Goal: Navigation & Orientation: Find specific page/section

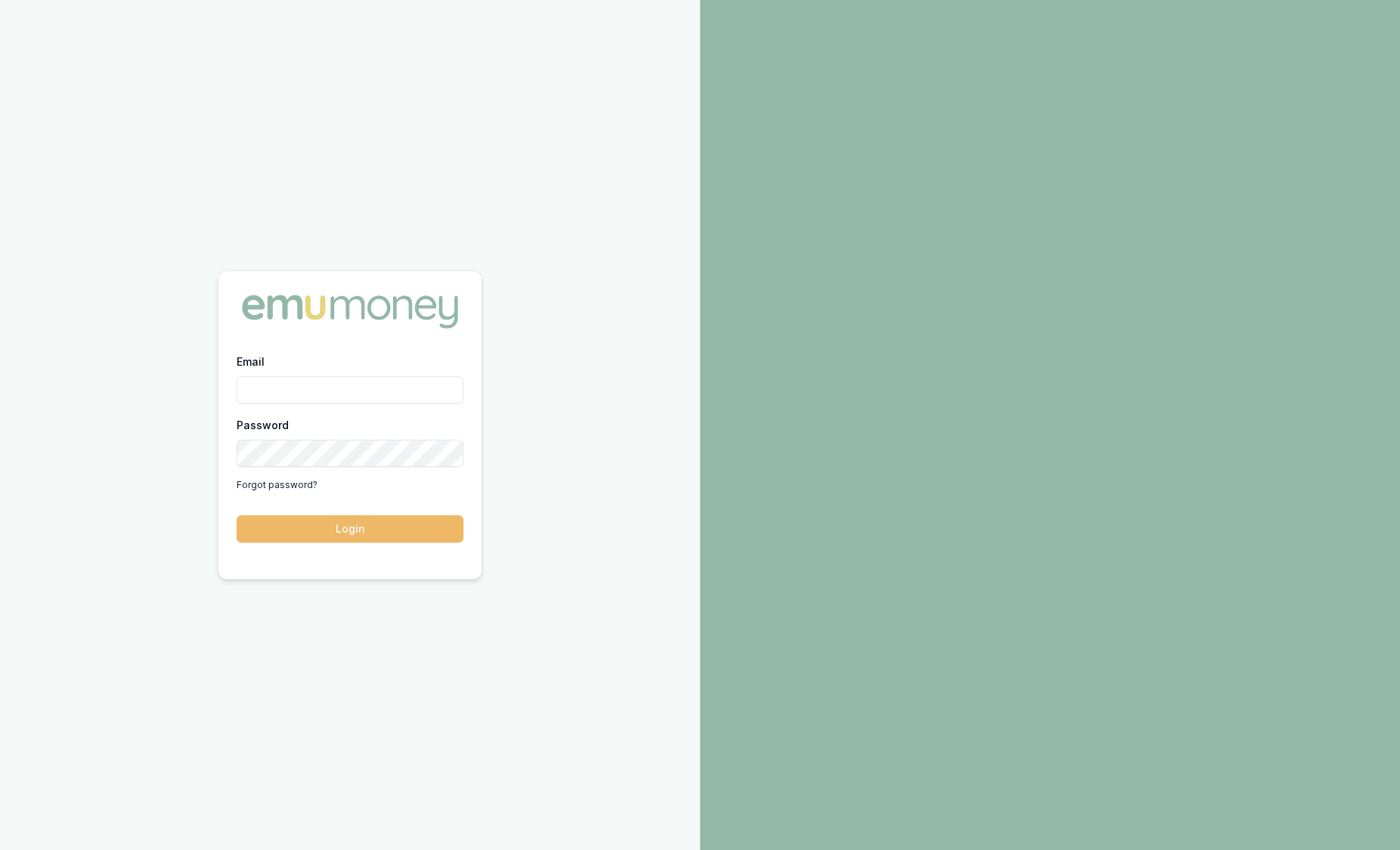
type input "[PERSON_NAME][EMAIL_ADDRESS][PERSON_NAME][DOMAIN_NAME]"
click at [405, 533] on button "Login" at bounding box center [350, 529] width 227 height 27
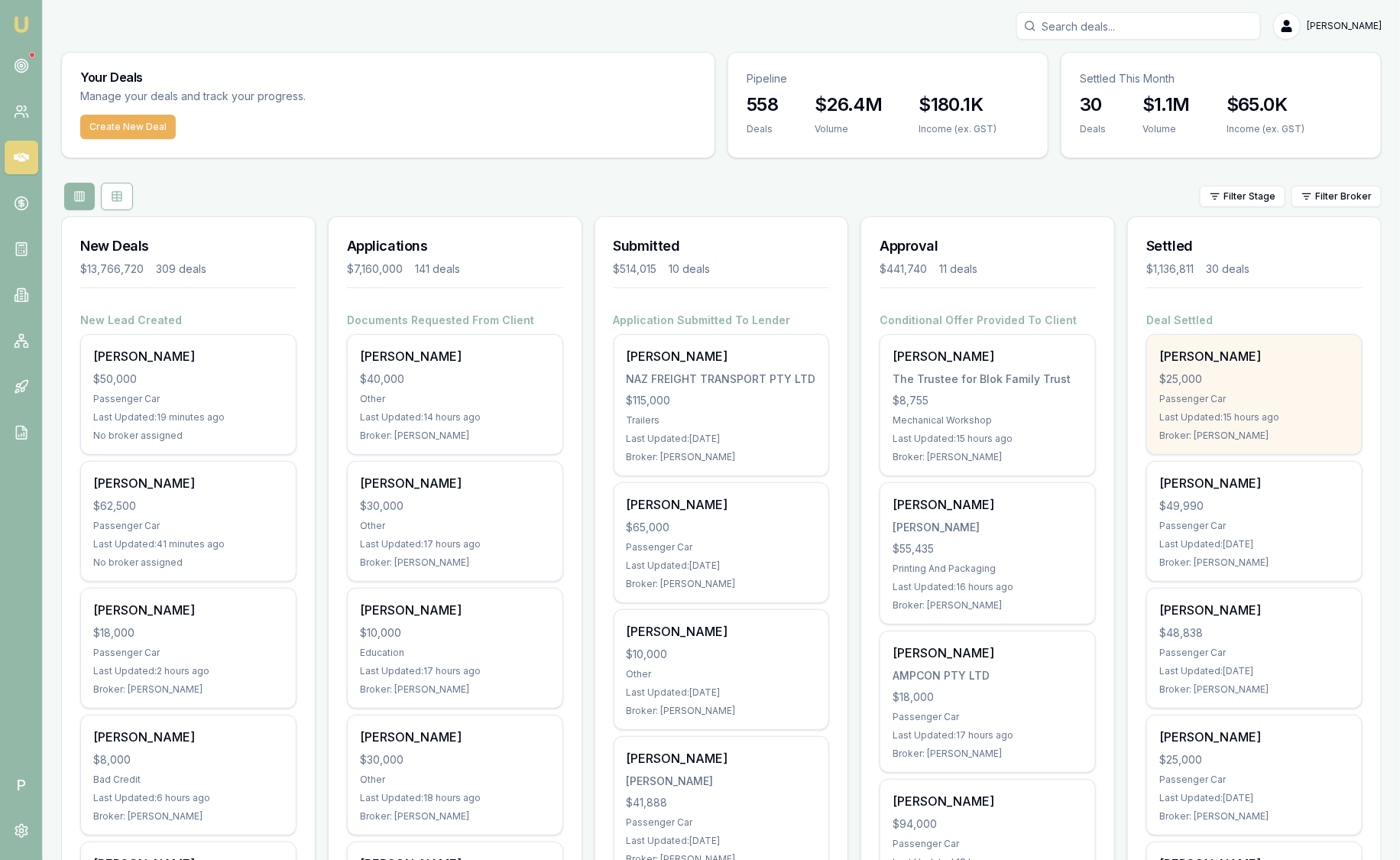
click at [1196, 368] on div "Donna Ceba $25,000 Passenger Car Last Updated: 15 hours ago Broker: Baron Kette…" at bounding box center [1254, 395] width 215 height 120
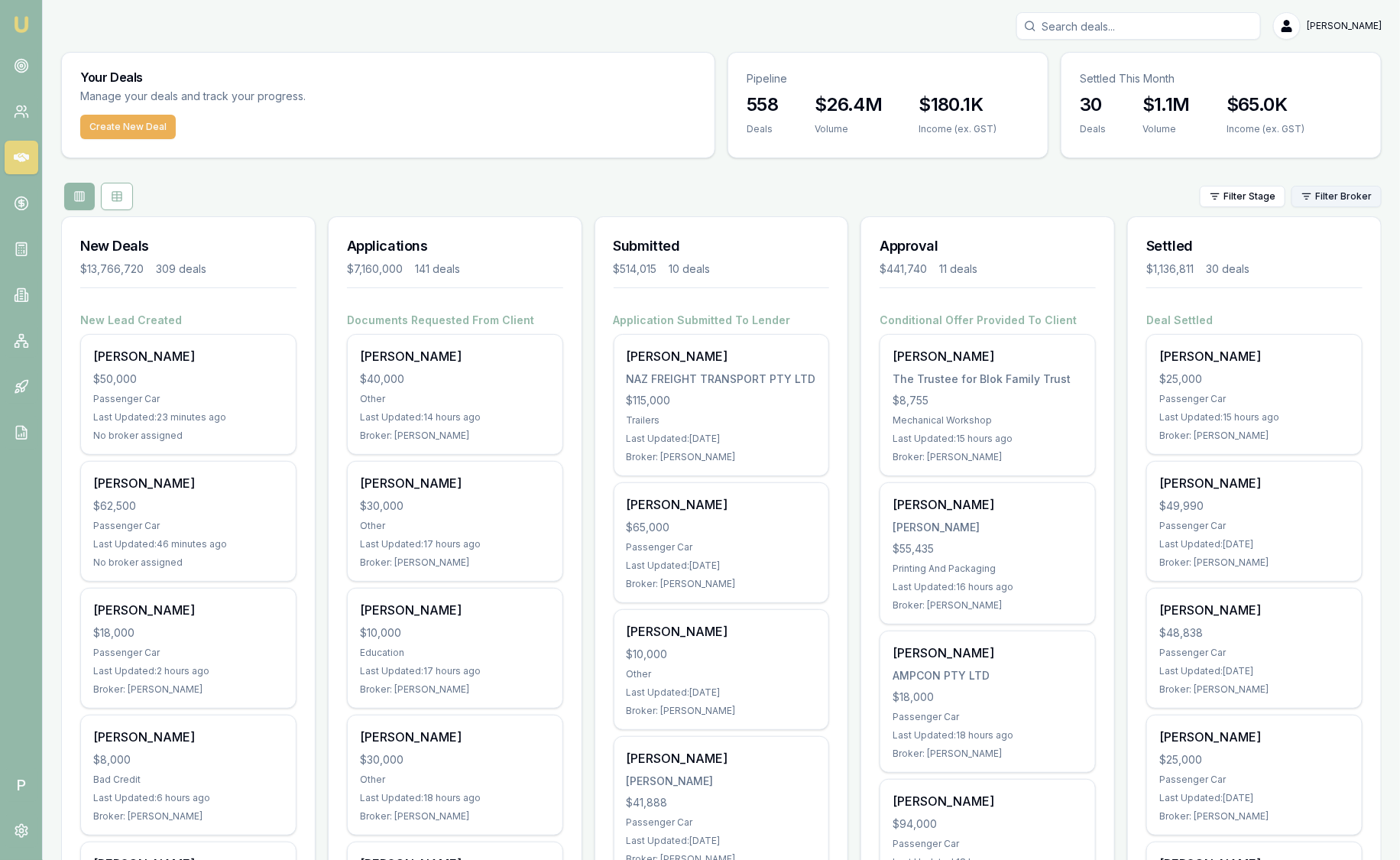
click at [1315, 196] on html "Emu Broker P Sam Crouch Toggle Menu Your Deals Manage your deals and track your…" at bounding box center [700, 430] width 1400 height 860
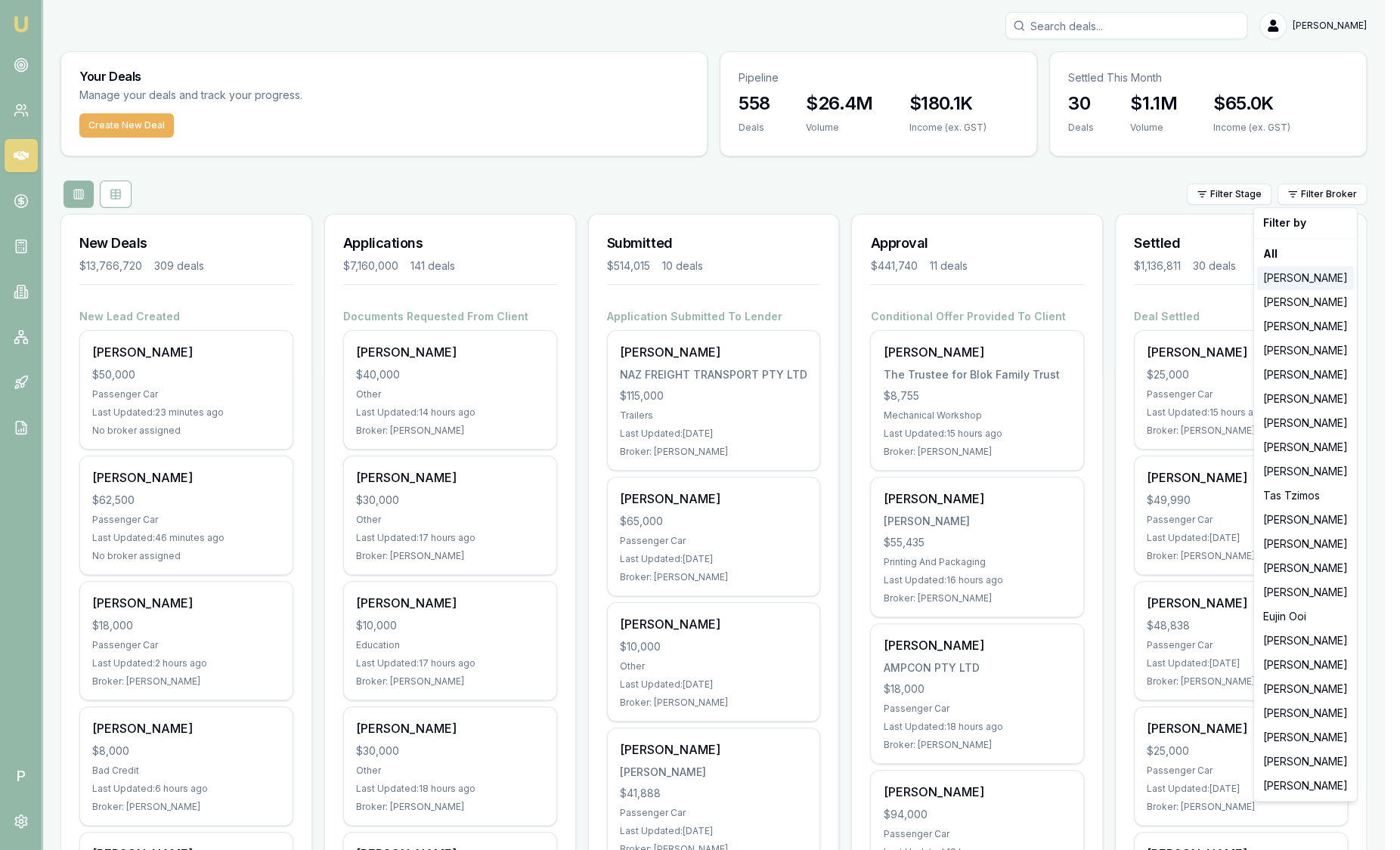
click at [1307, 275] on div "Jackson Fanfulla" at bounding box center [1305, 278] width 97 height 24
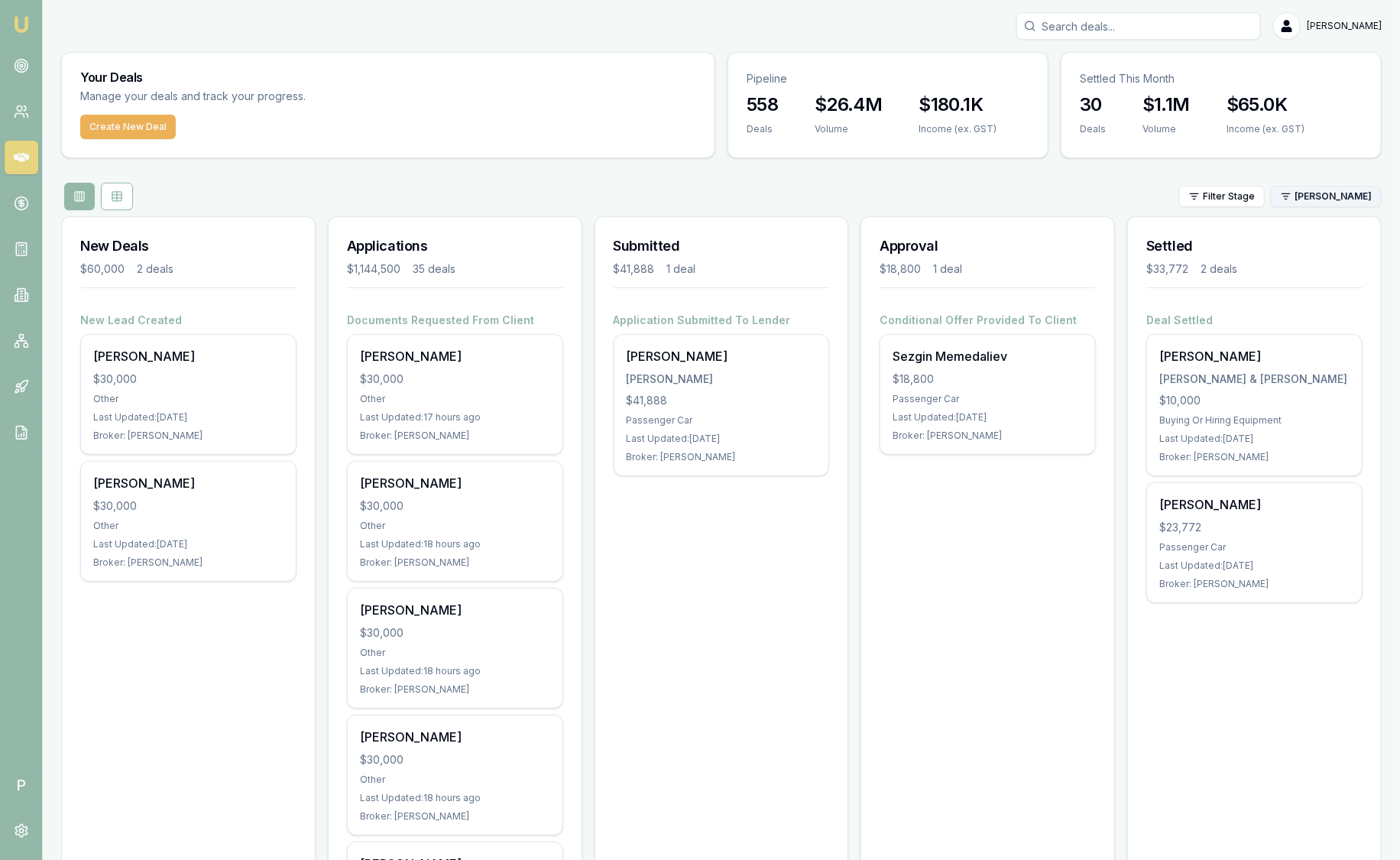
click at [1305, 203] on html "Emu Broker P Sam Crouch Toggle Menu Your Deals Manage your deals and track your…" at bounding box center [700, 430] width 1400 height 860
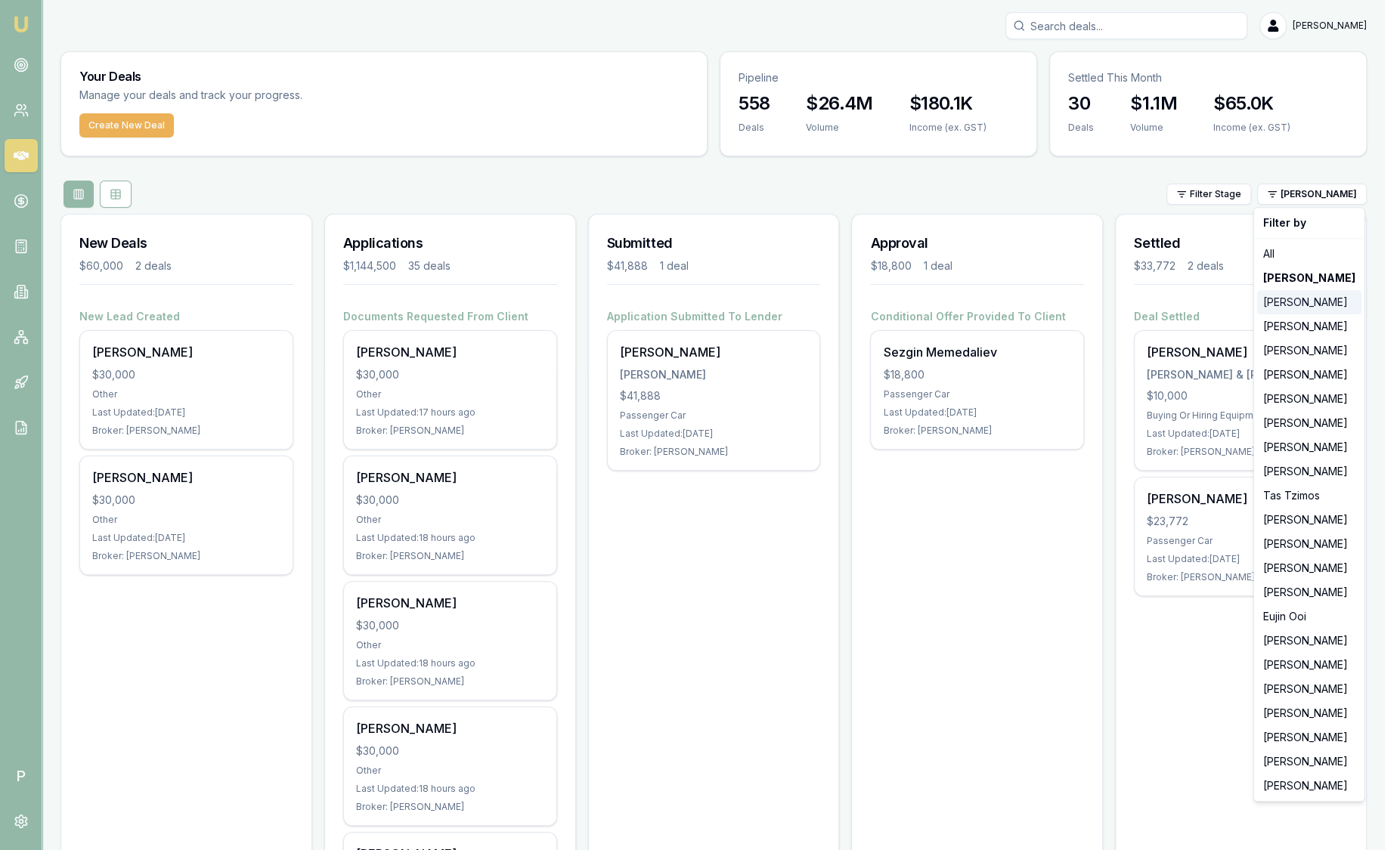
click at [1287, 291] on div "[PERSON_NAME]" at bounding box center [1309, 302] width 104 height 24
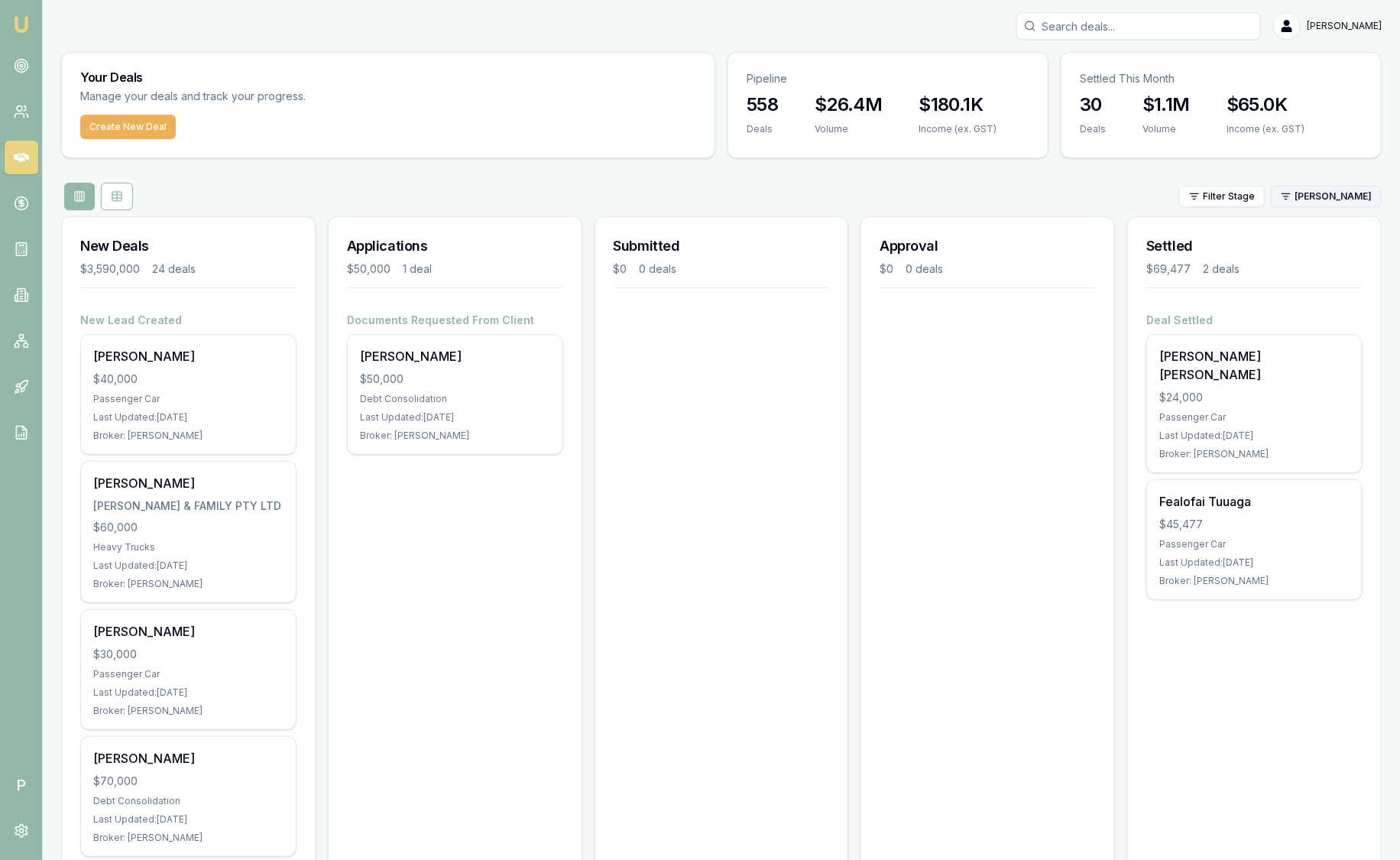
click at [1335, 197] on html "Emu Broker P Sam Crouch Toggle Menu Your Deals Manage your deals and track your…" at bounding box center [700, 430] width 1400 height 860
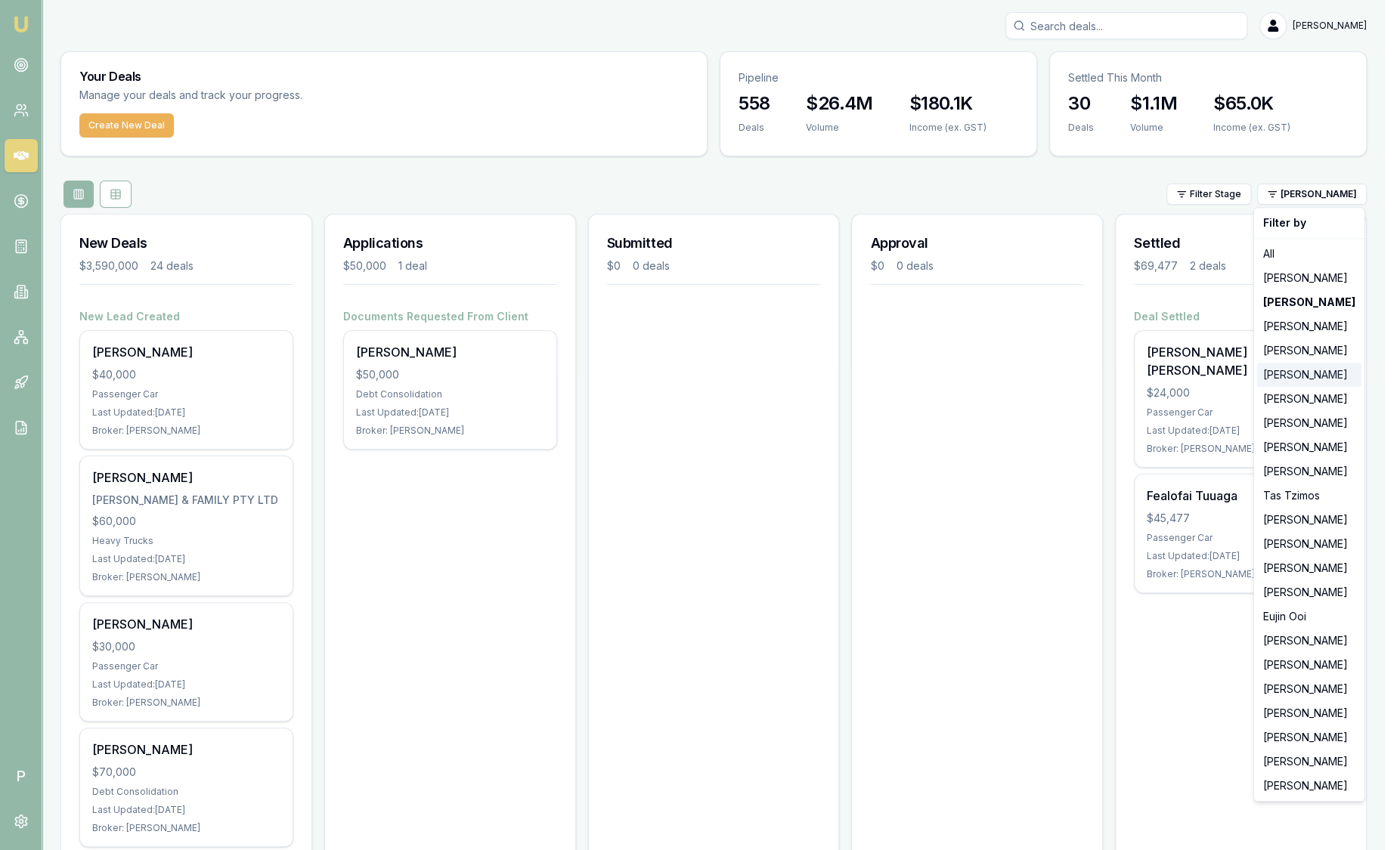
click at [1288, 370] on div "[PERSON_NAME]" at bounding box center [1309, 374] width 104 height 24
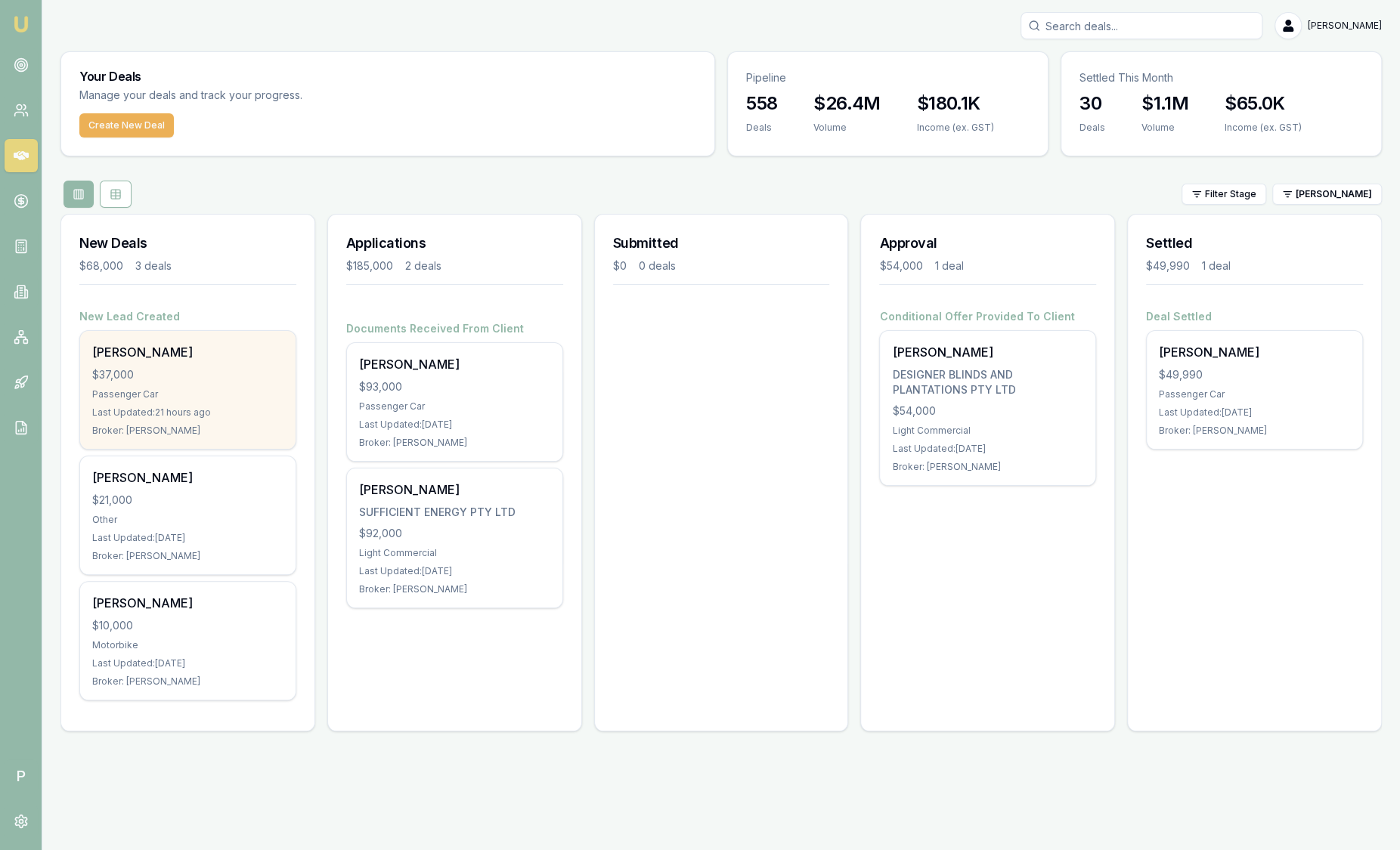
click at [227, 362] on div "Gemma Rancic $37,000 Passenger Car Last Updated: 21 hours ago Broker: Evette Ab…" at bounding box center [187, 390] width 216 height 118
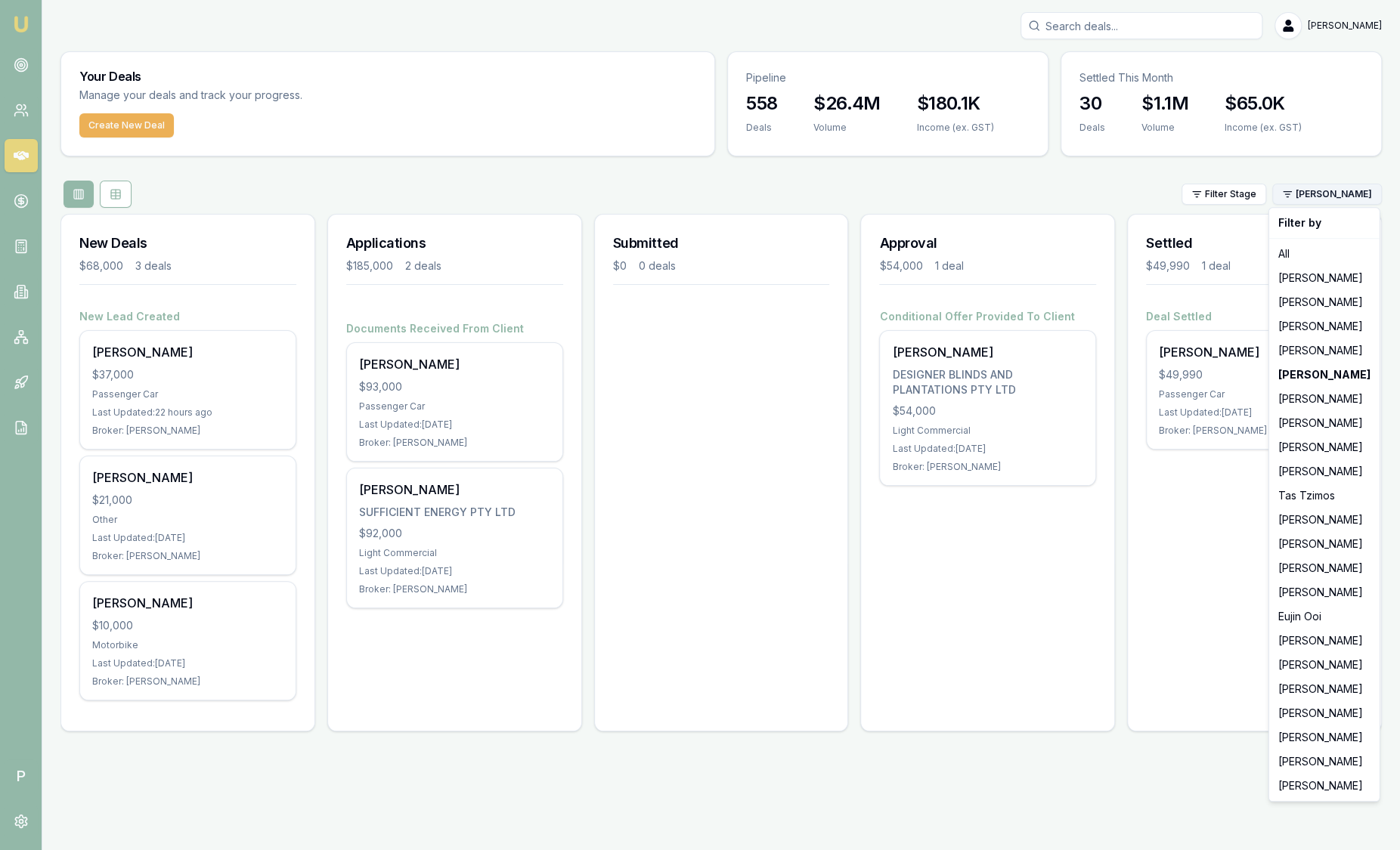
click at [1330, 193] on html "Emu Broker P Sam Crouch Toggle Menu Your Deals Manage your deals and track your…" at bounding box center [700, 425] width 1400 height 850
click at [1306, 279] on div "[PERSON_NAME]" at bounding box center [1324, 278] width 104 height 24
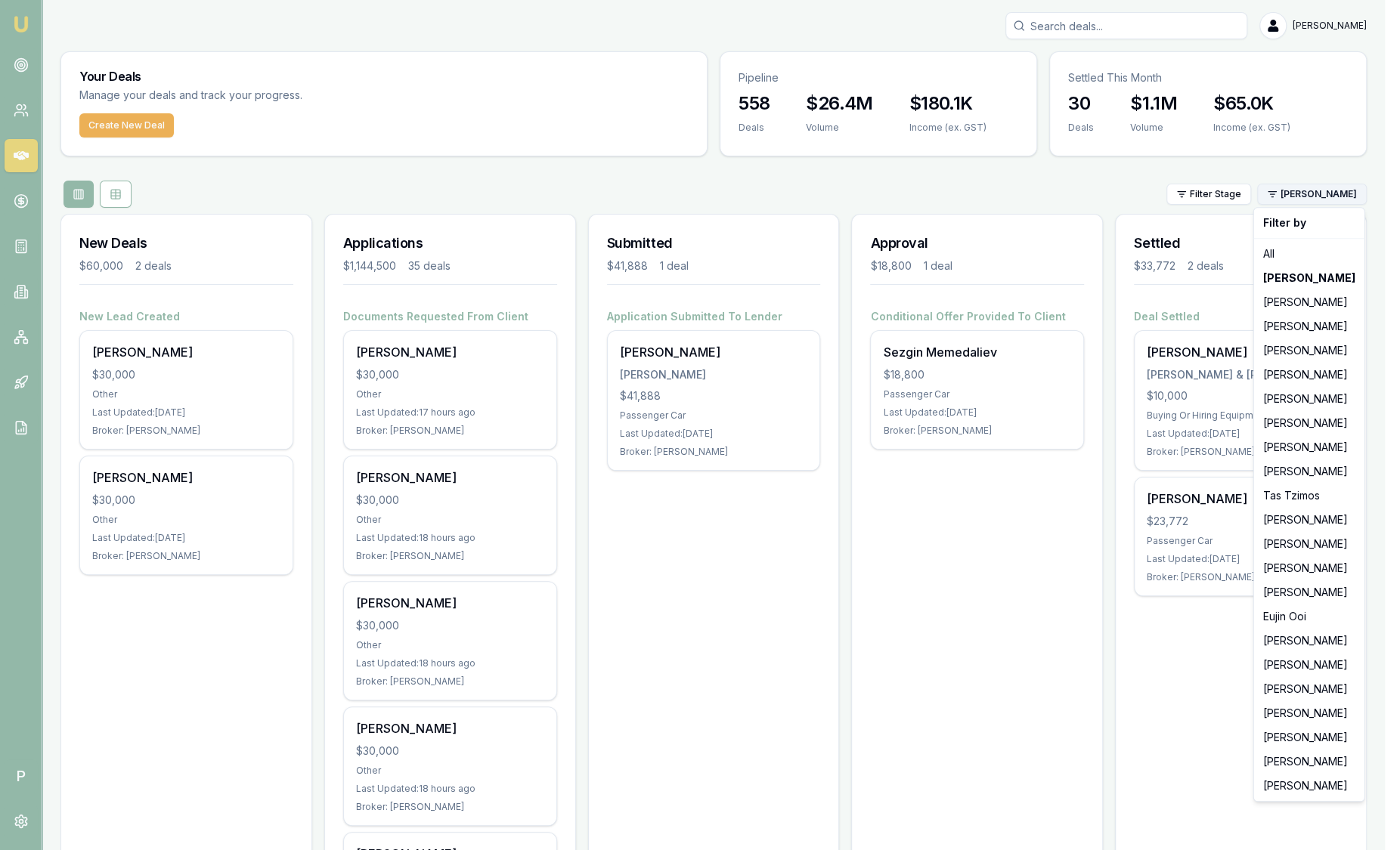
click at [1293, 188] on html "Emu Broker P Sam Crouch Toggle Menu Your Deals Manage your deals and track your…" at bounding box center [700, 425] width 1400 height 850
click at [1323, 306] on div "[PERSON_NAME]" at bounding box center [1309, 302] width 104 height 24
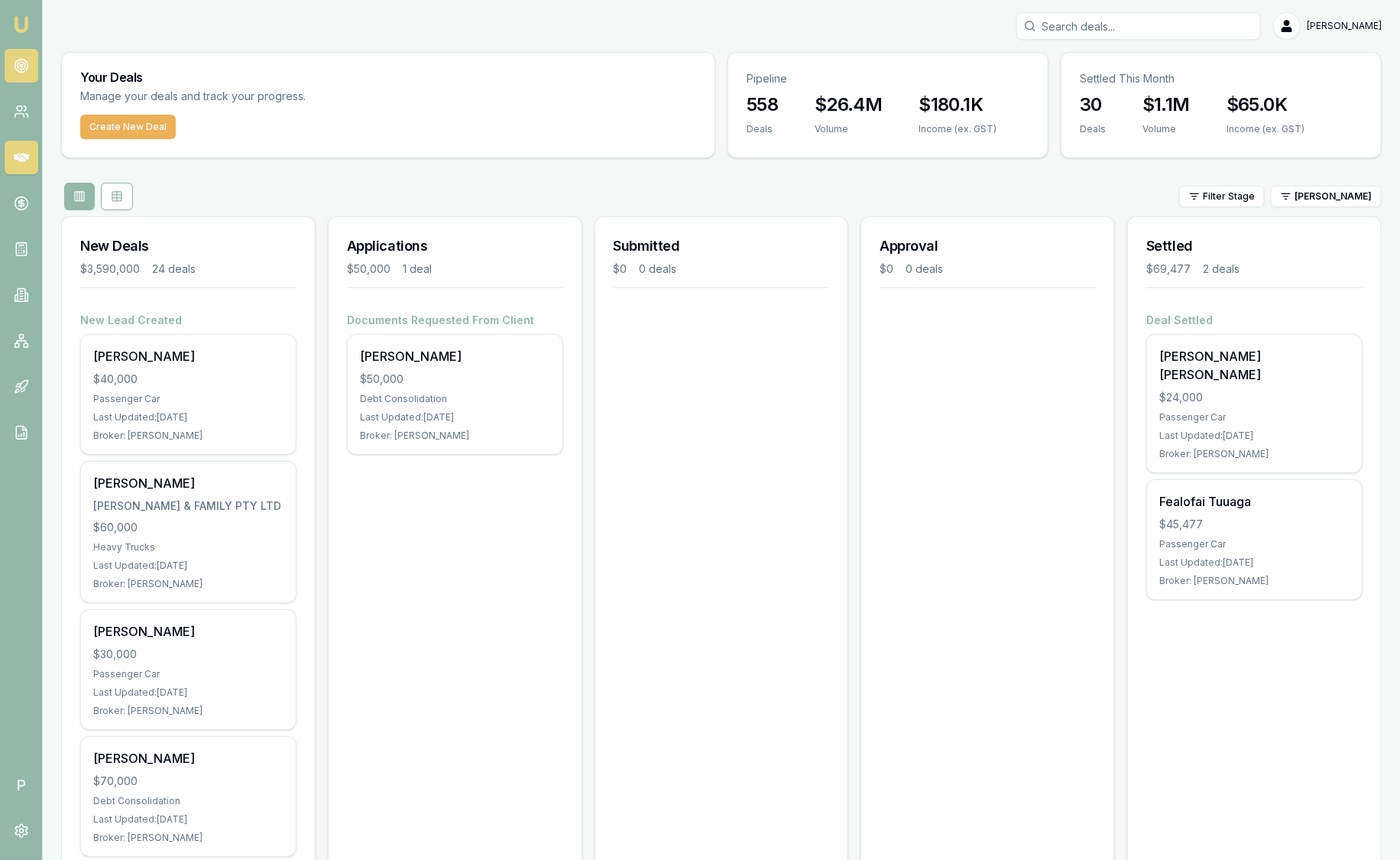
click at [35, 59] on link at bounding box center [21, 66] width 34 height 34
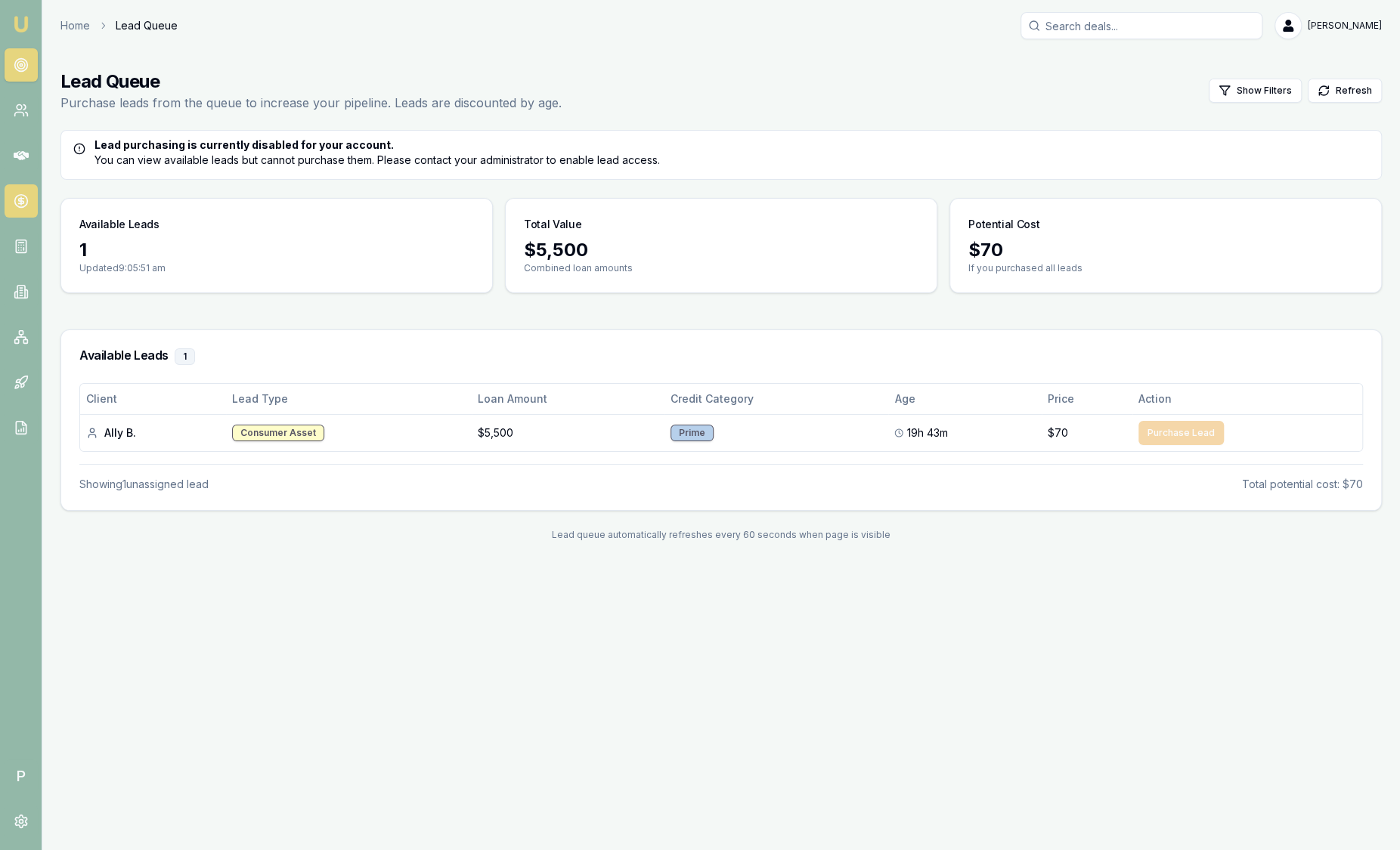
click at [19, 196] on icon at bounding box center [21, 201] width 15 height 15
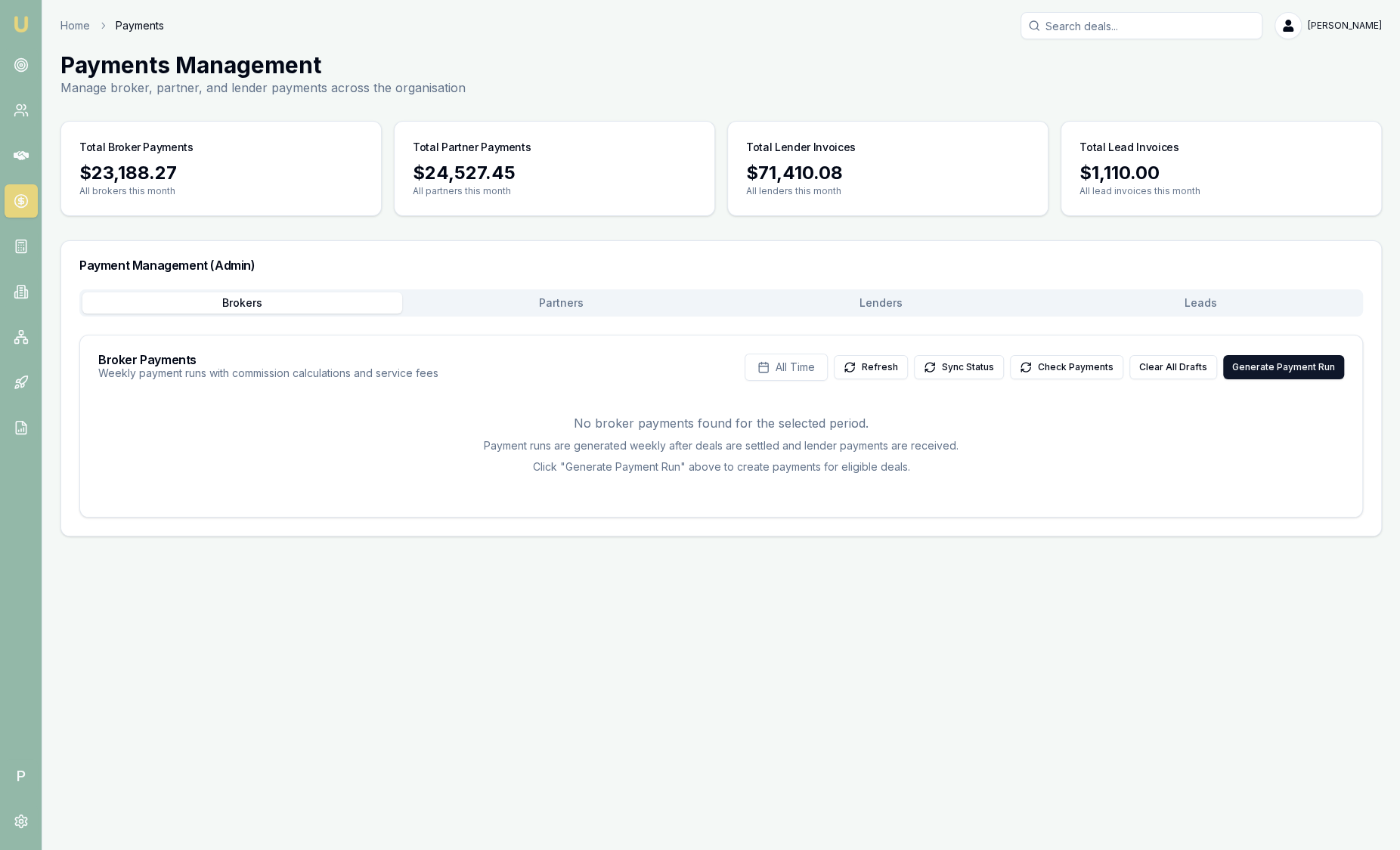
click at [1258, 294] on button "Leads" at bounding box center [1200, 303] width 320 height 21
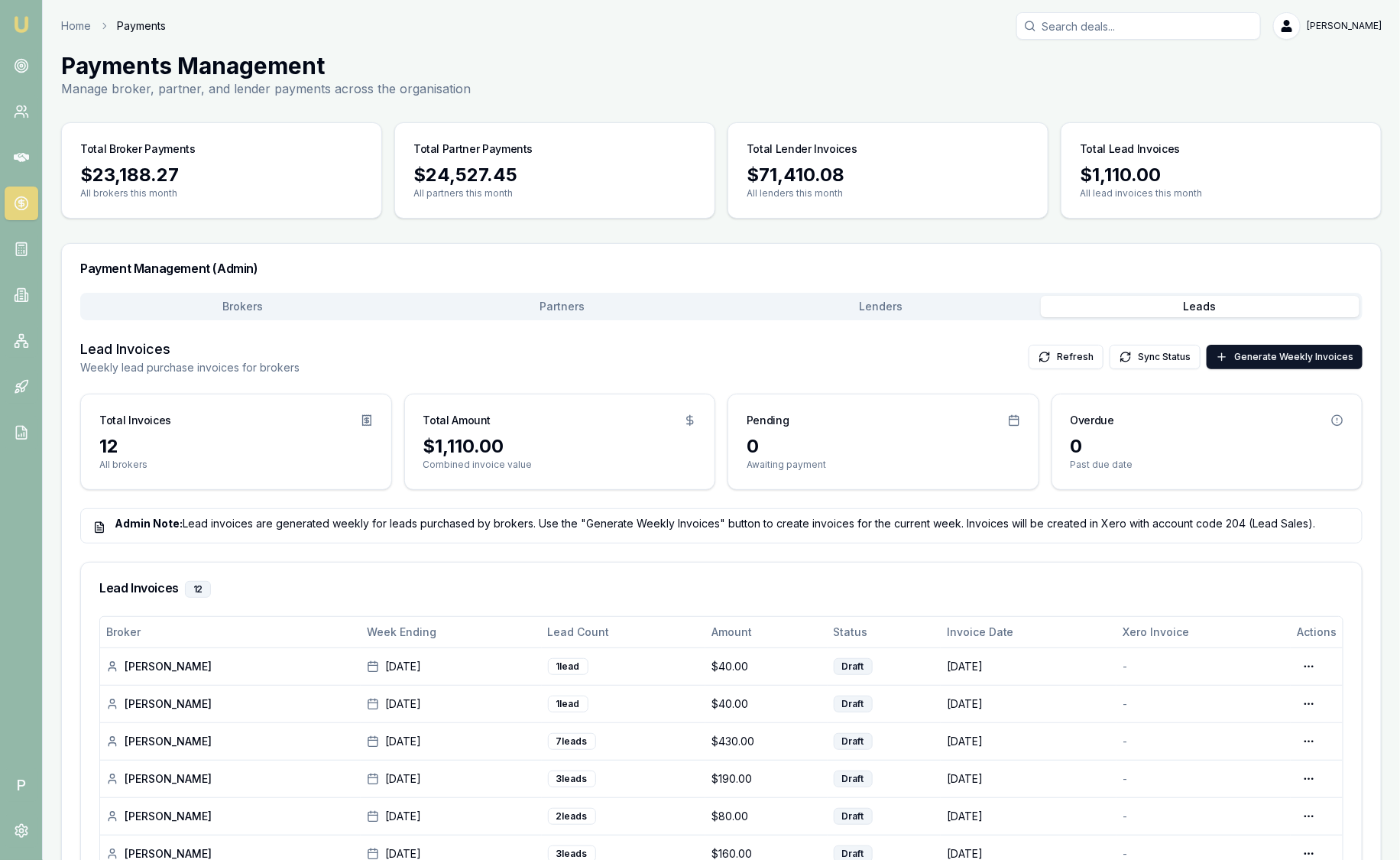
click at [1243, 305] on button "Leads" at bounding box center [1201, 306] width 320 height 21
click at [20, 70] on icon at bounding box center [21, 65] width 15 height 15
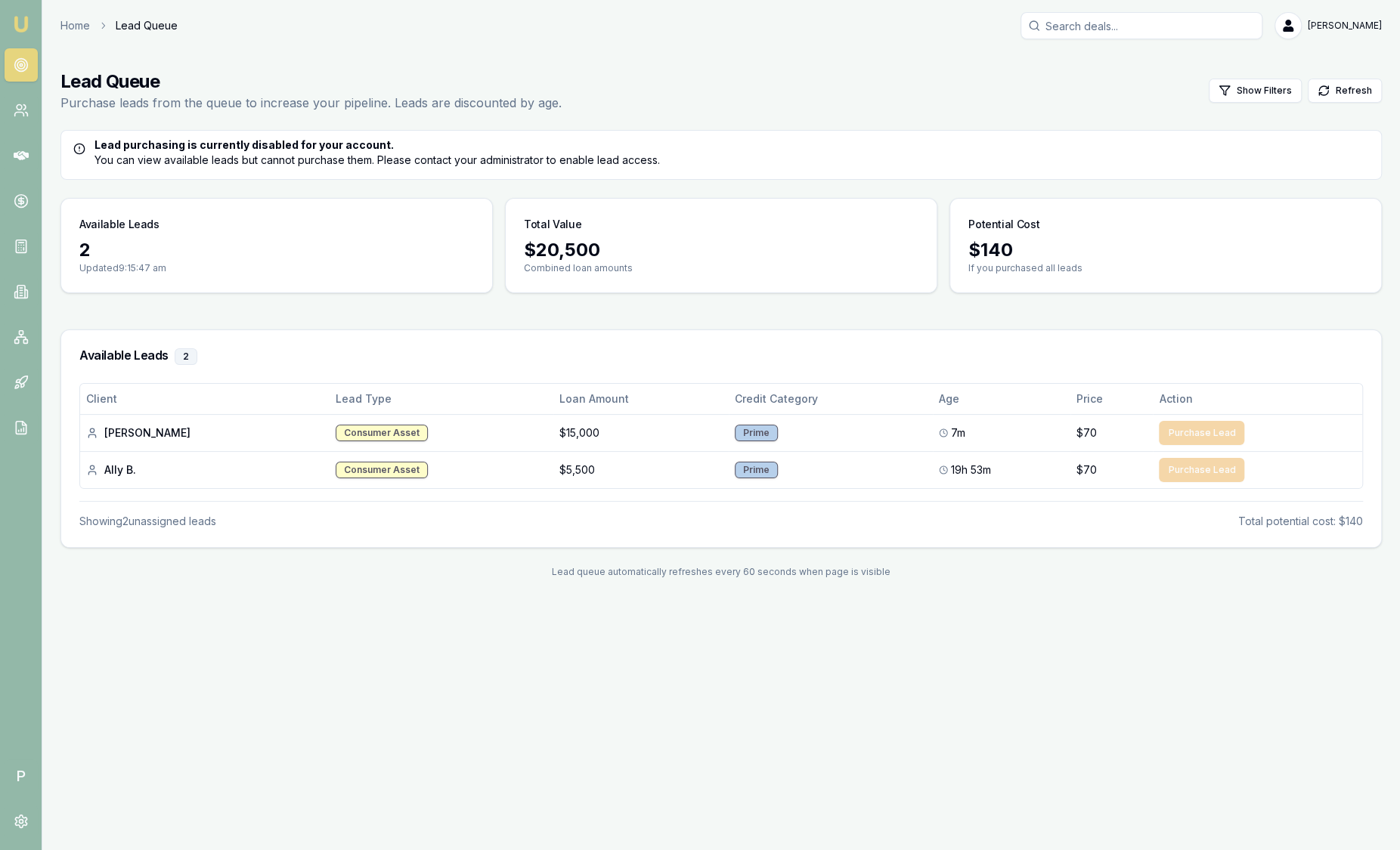
click at [29, 27] on link "Emu Broker" at bounding box center [21, 23] width 24 height 24
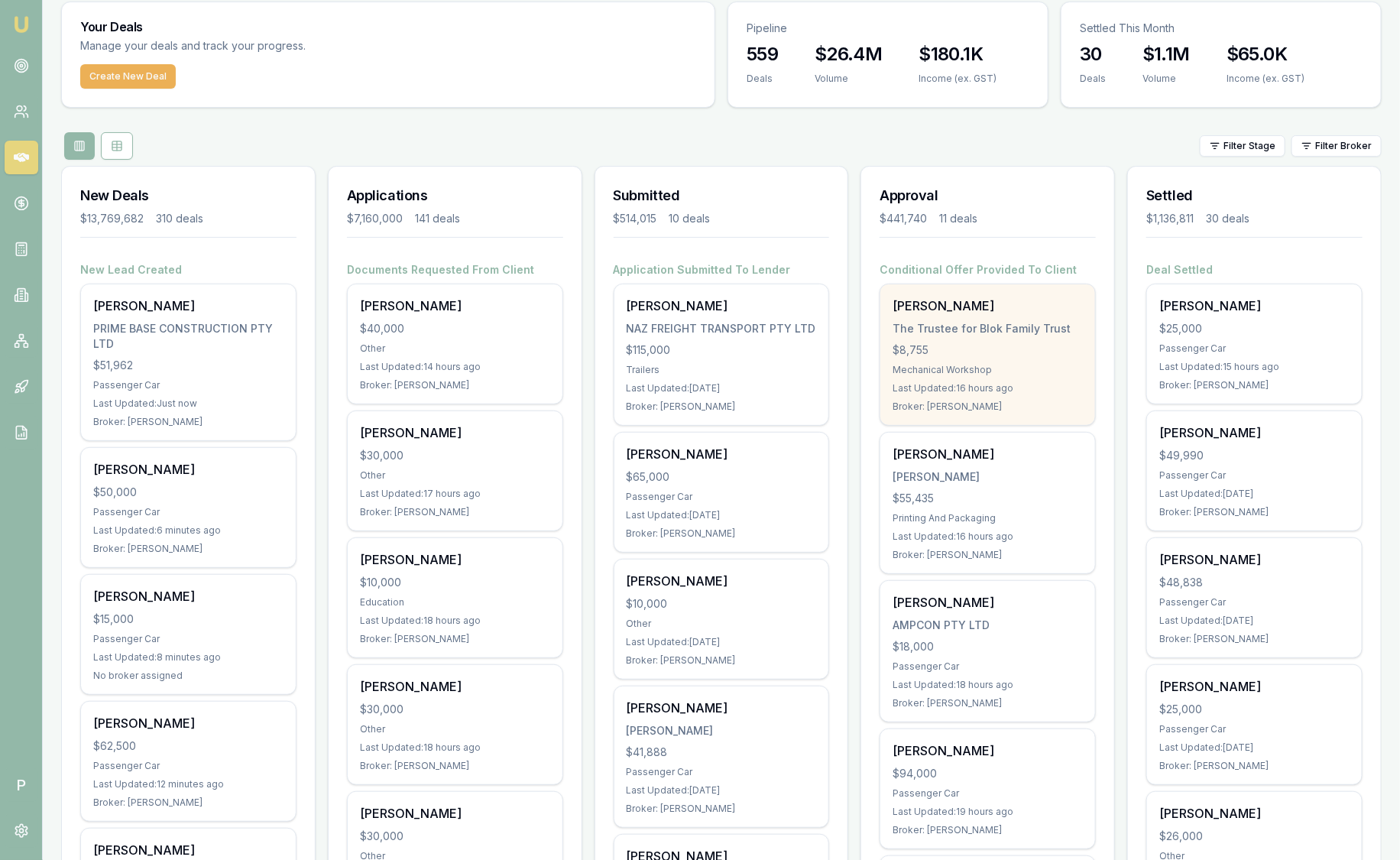
scroll to position [95, 0]
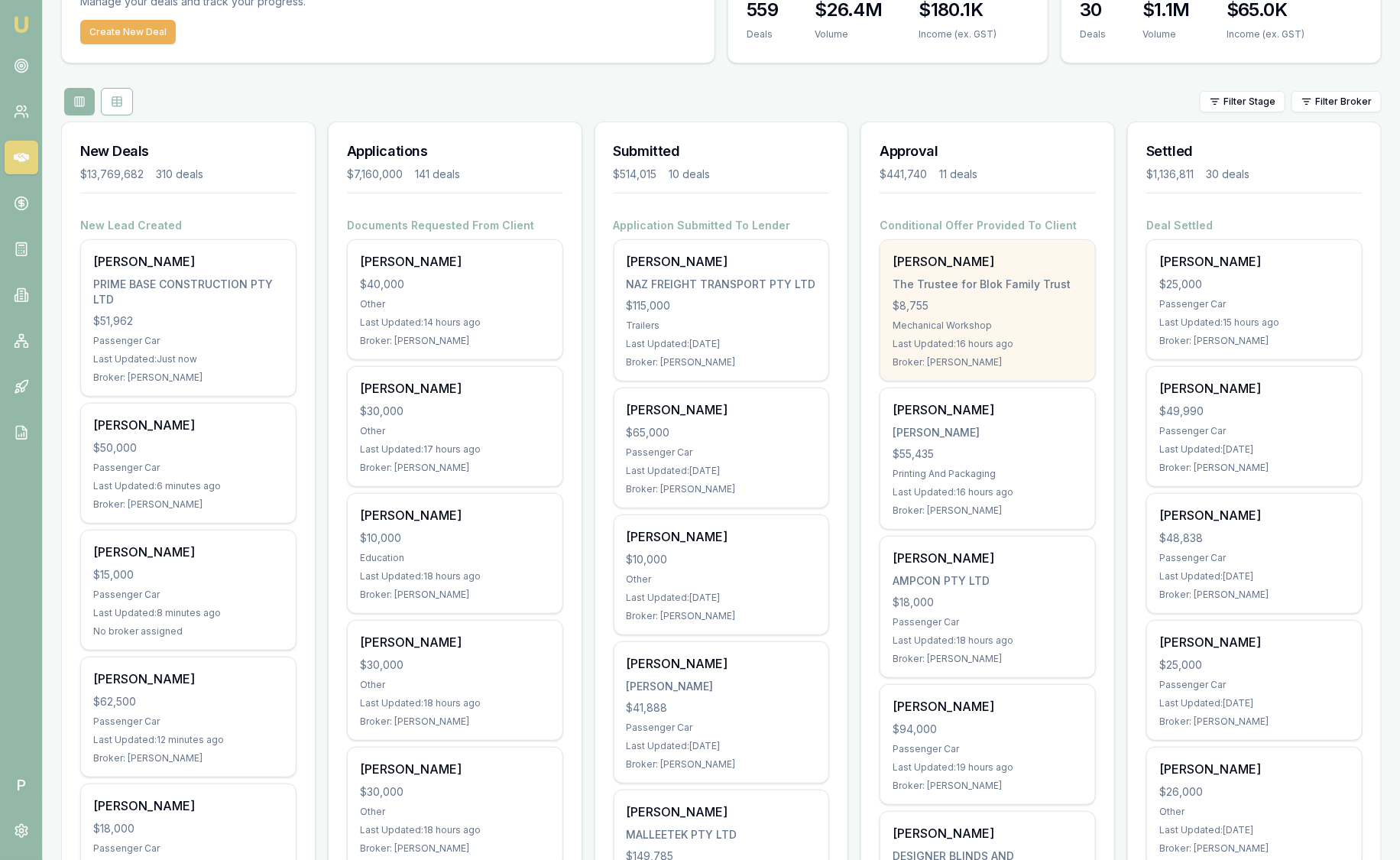
click at [1032, 301] on div "$8,755" at bounding box center [988, 306] width 190 height 15
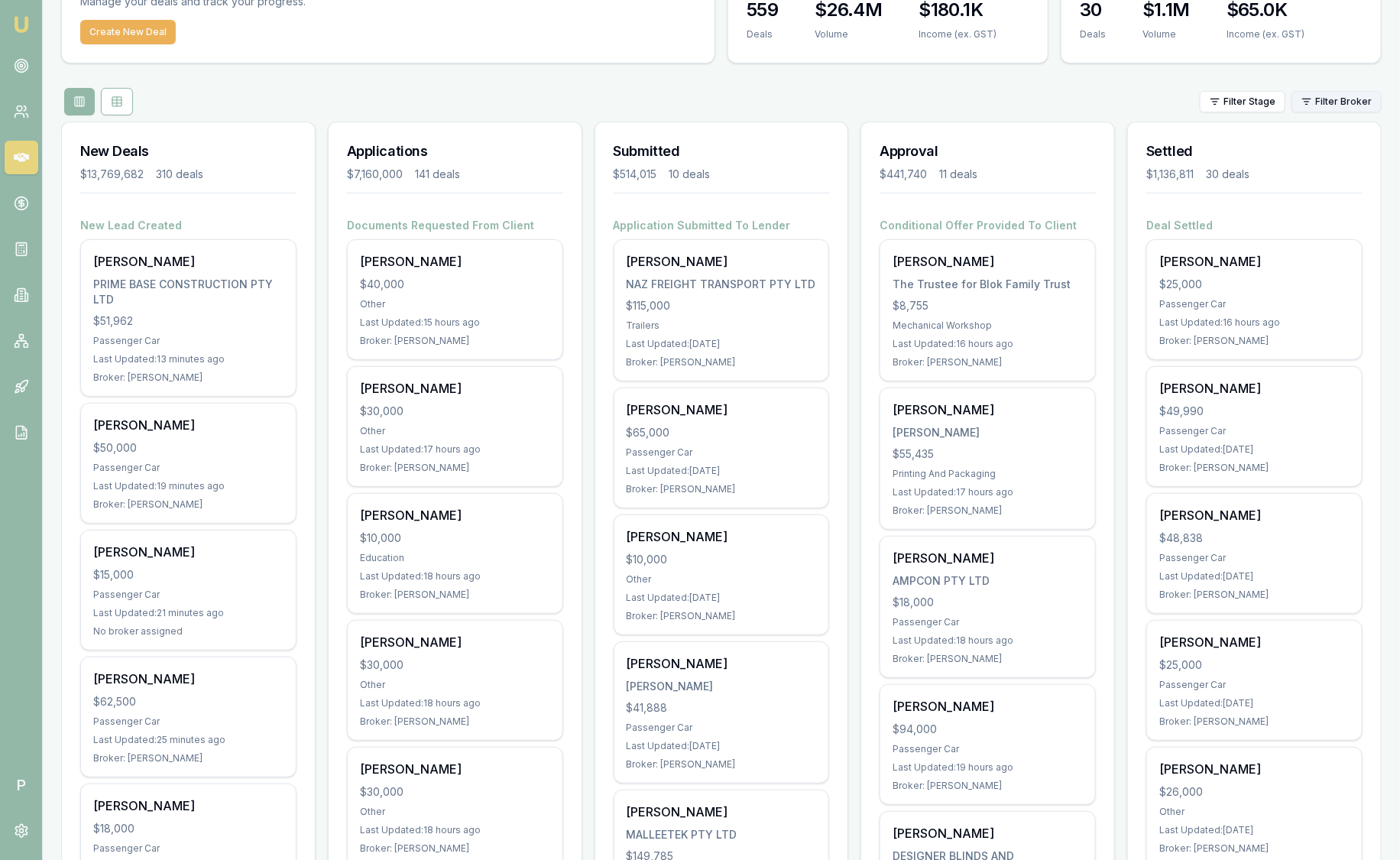
click at [1352, 99] on html "Emu Broker P Sam Crouch Toggle Menu Your Deals Manage your deals and track your…" at bounding box center [700, 334] width 1400 height 860
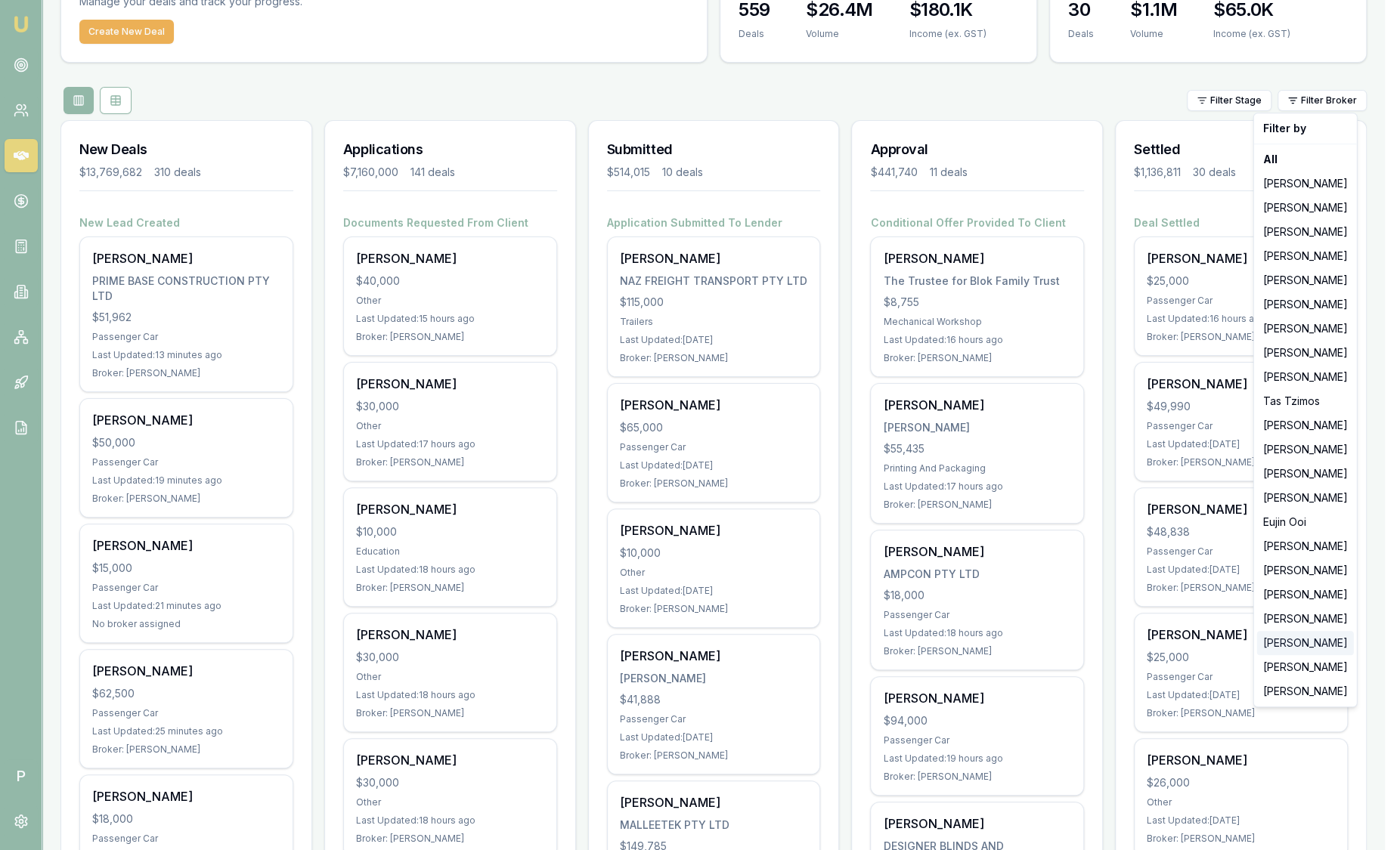
click at [1314, 650] on div "[PERSON_NAME]" at bounding box center [1305, 643] width 97 height 24
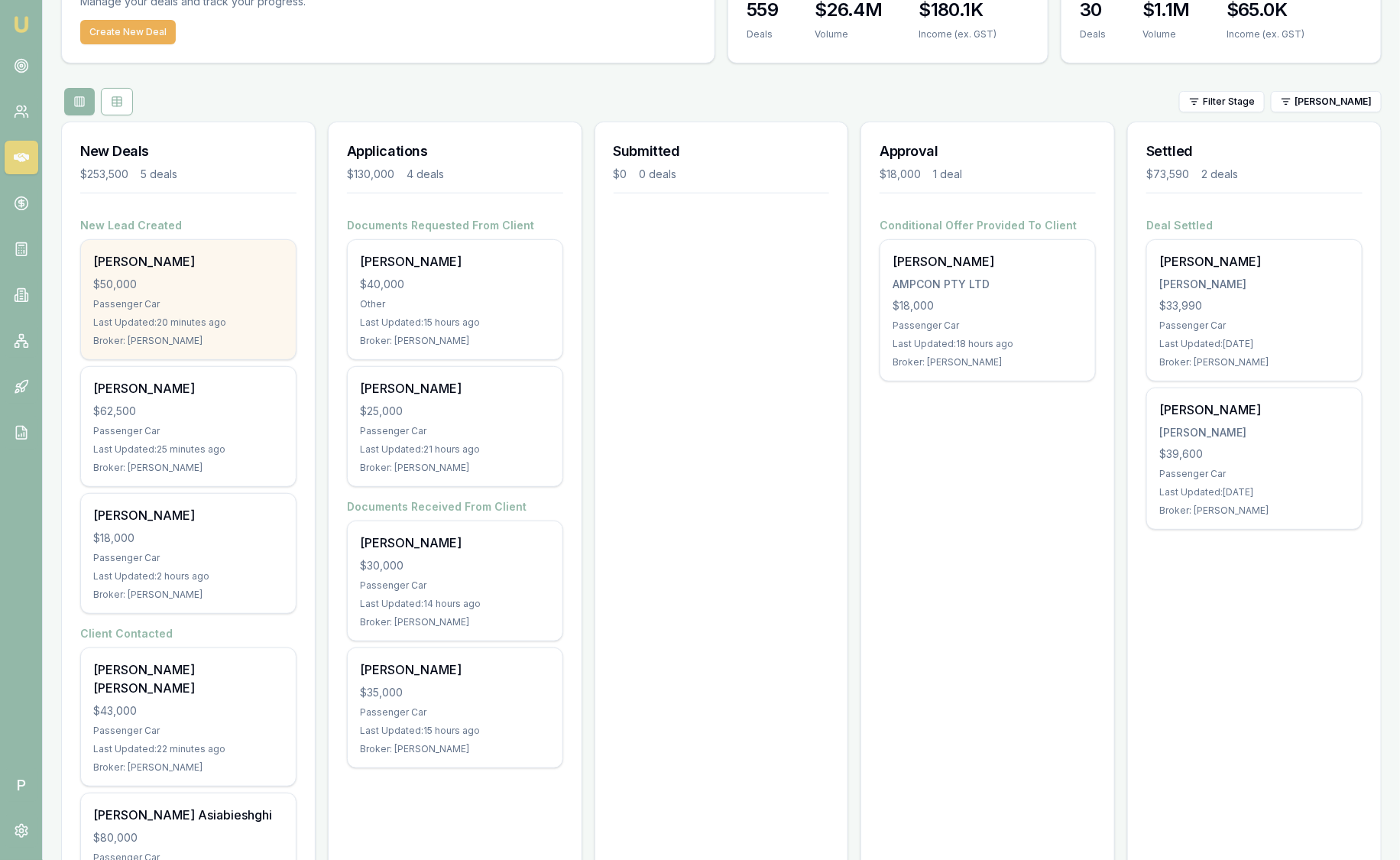
click at [179, 289] on div "$50,000" at bounding box center [188, 284] width 190 height 15
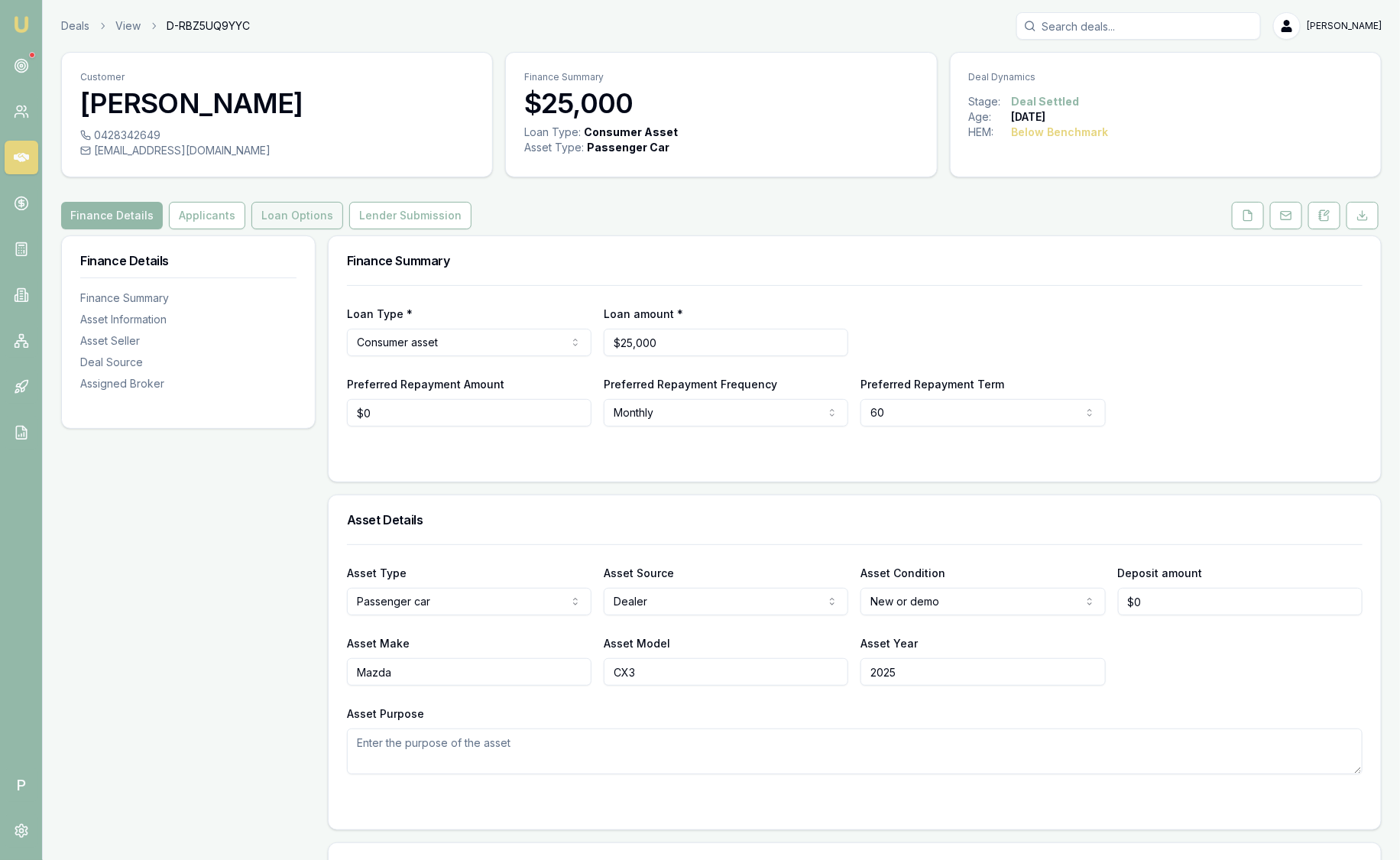
click at [296, 223] on button "Loan Options" at bounding box center [297, 216] width 92 height 27
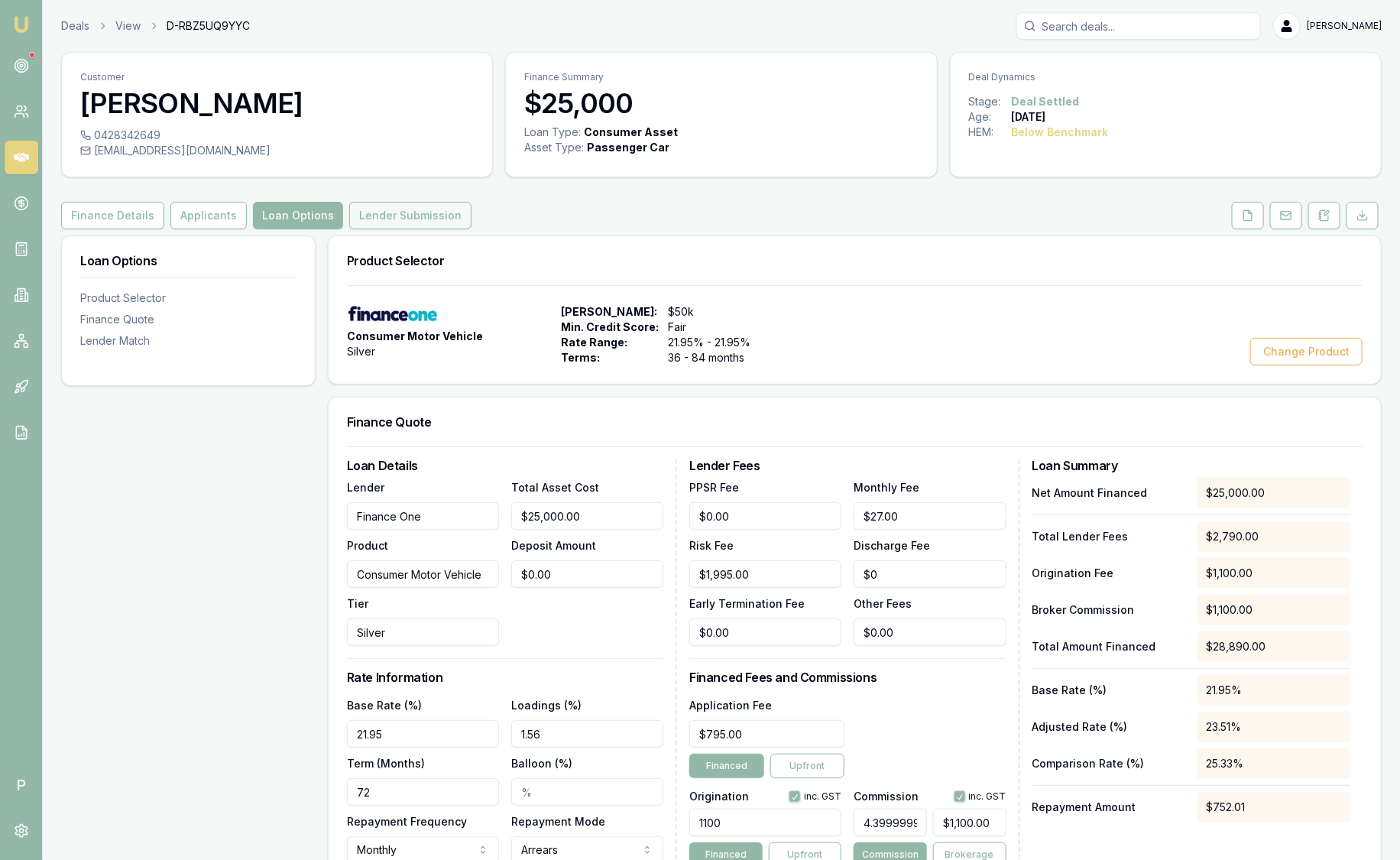
click at [389, 220] on button "Lender Submission" at bounding box center [411, 216] width 122 height 27
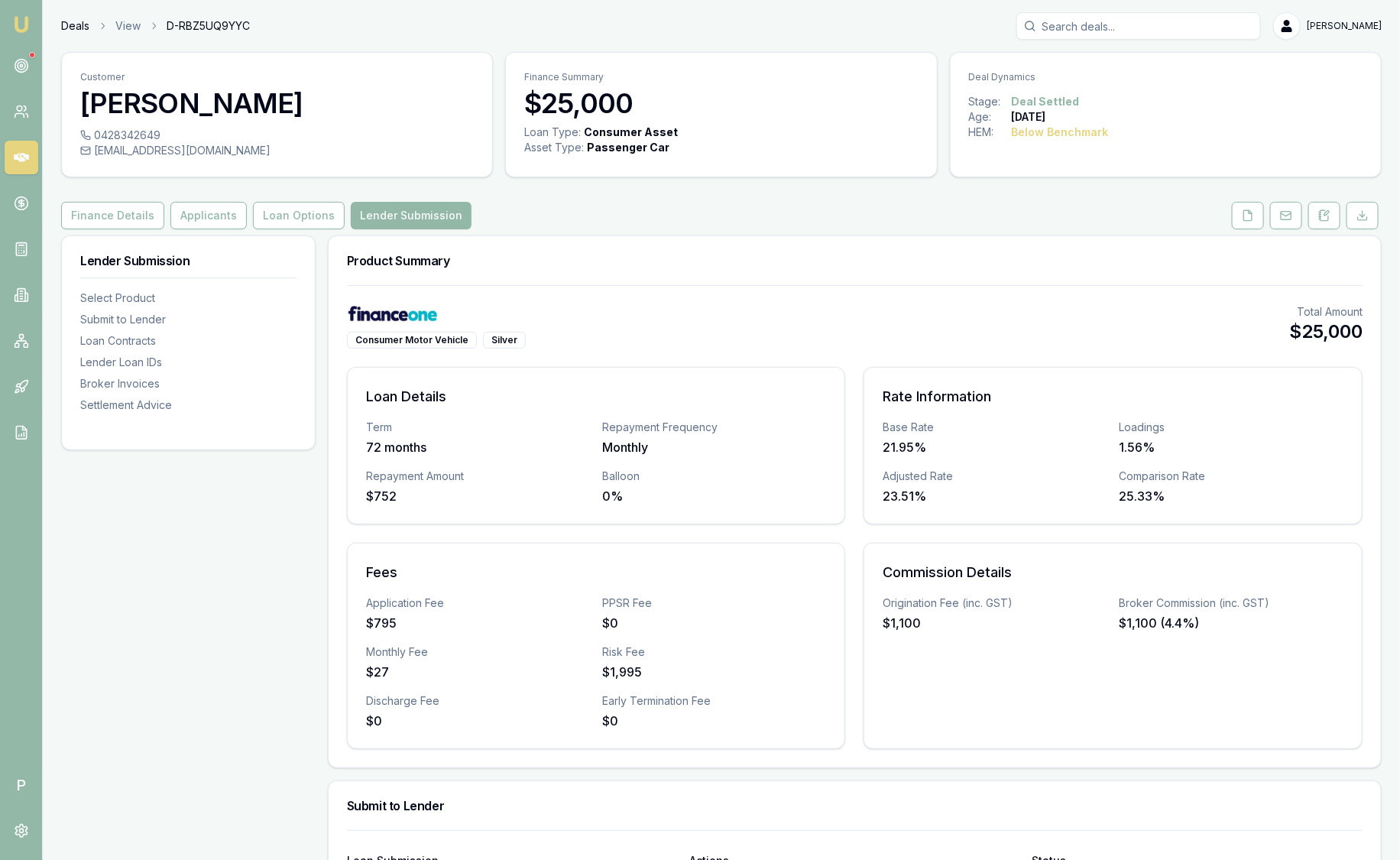
click at [70, 27] on link "Deals" at bounding box center [75, 26] width 28 height 15
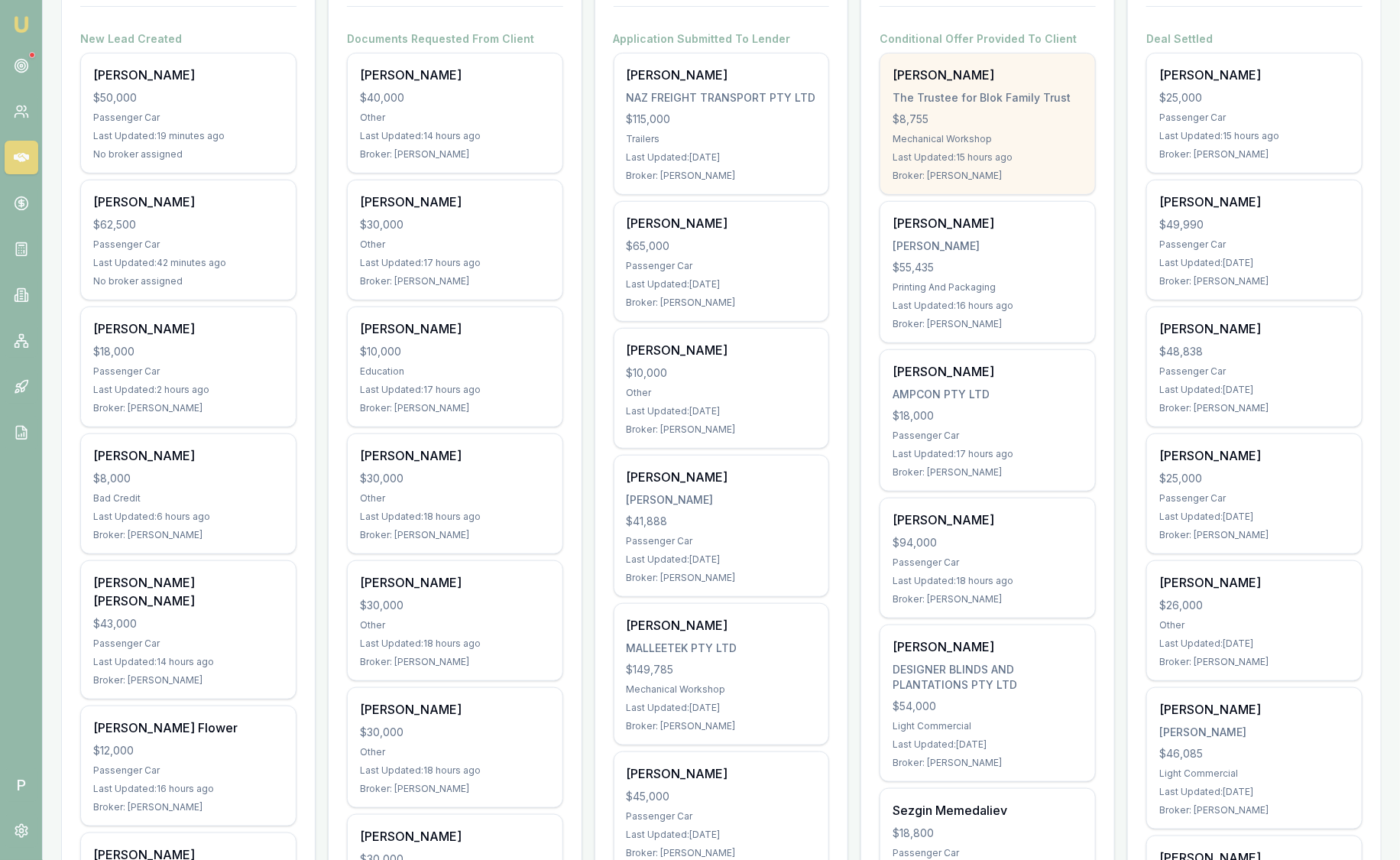
scroll to position [287, 0]
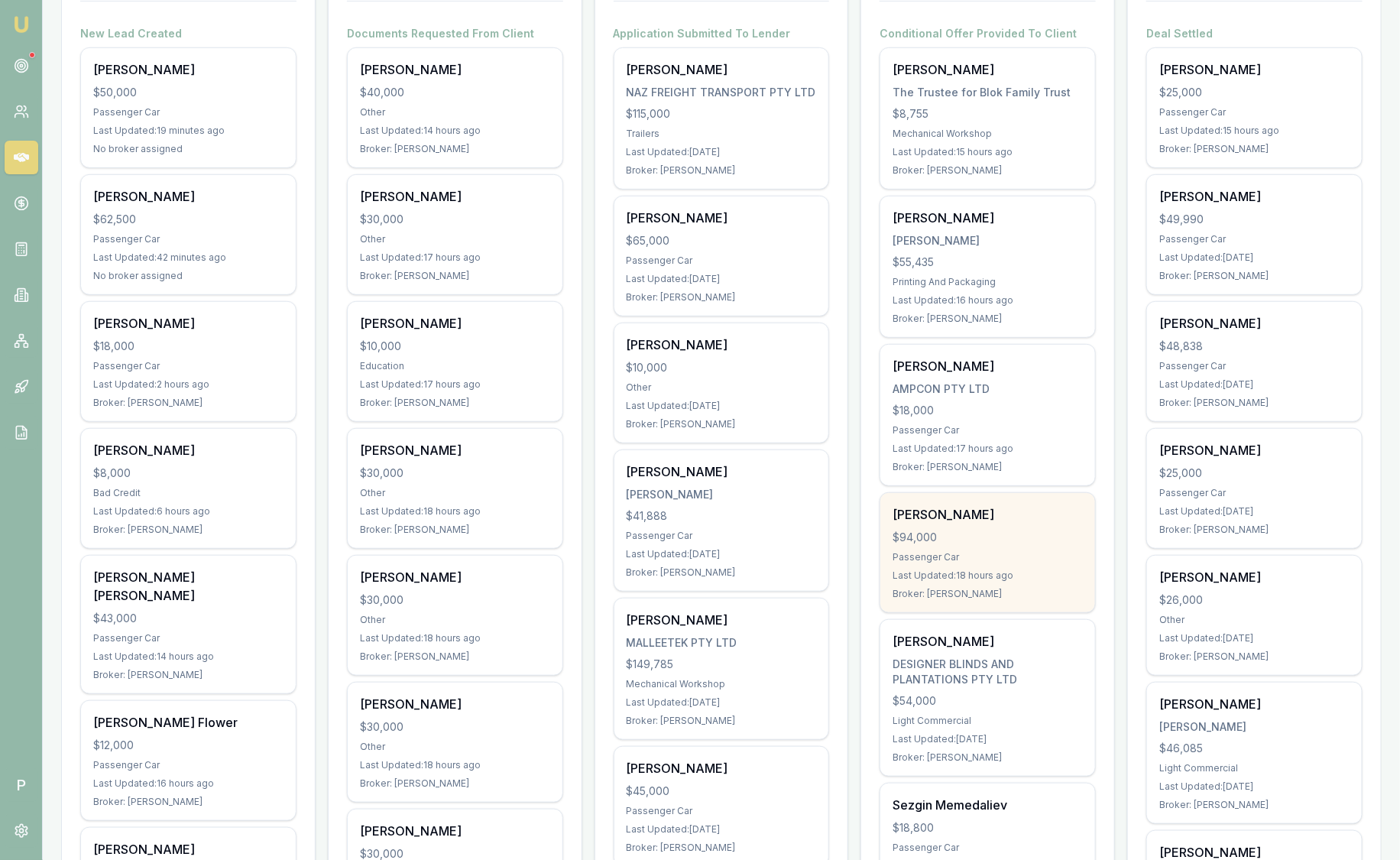
click at [1037, 530] on div "$94,000" at bounding box center [988, 537] width 190 height 15
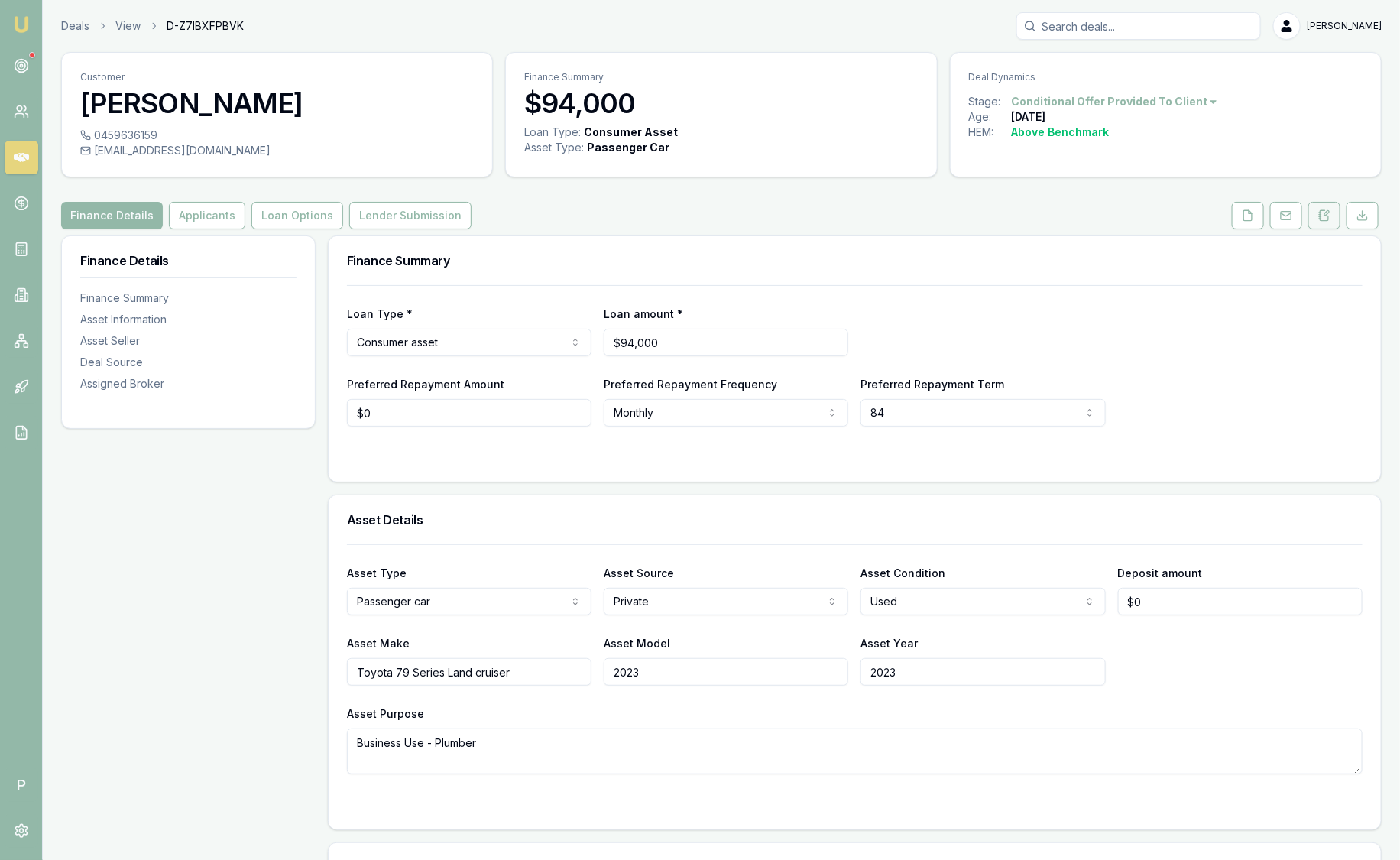
click at [1337, 217] on button at bounding box center [1324, 216] width 32 height 27
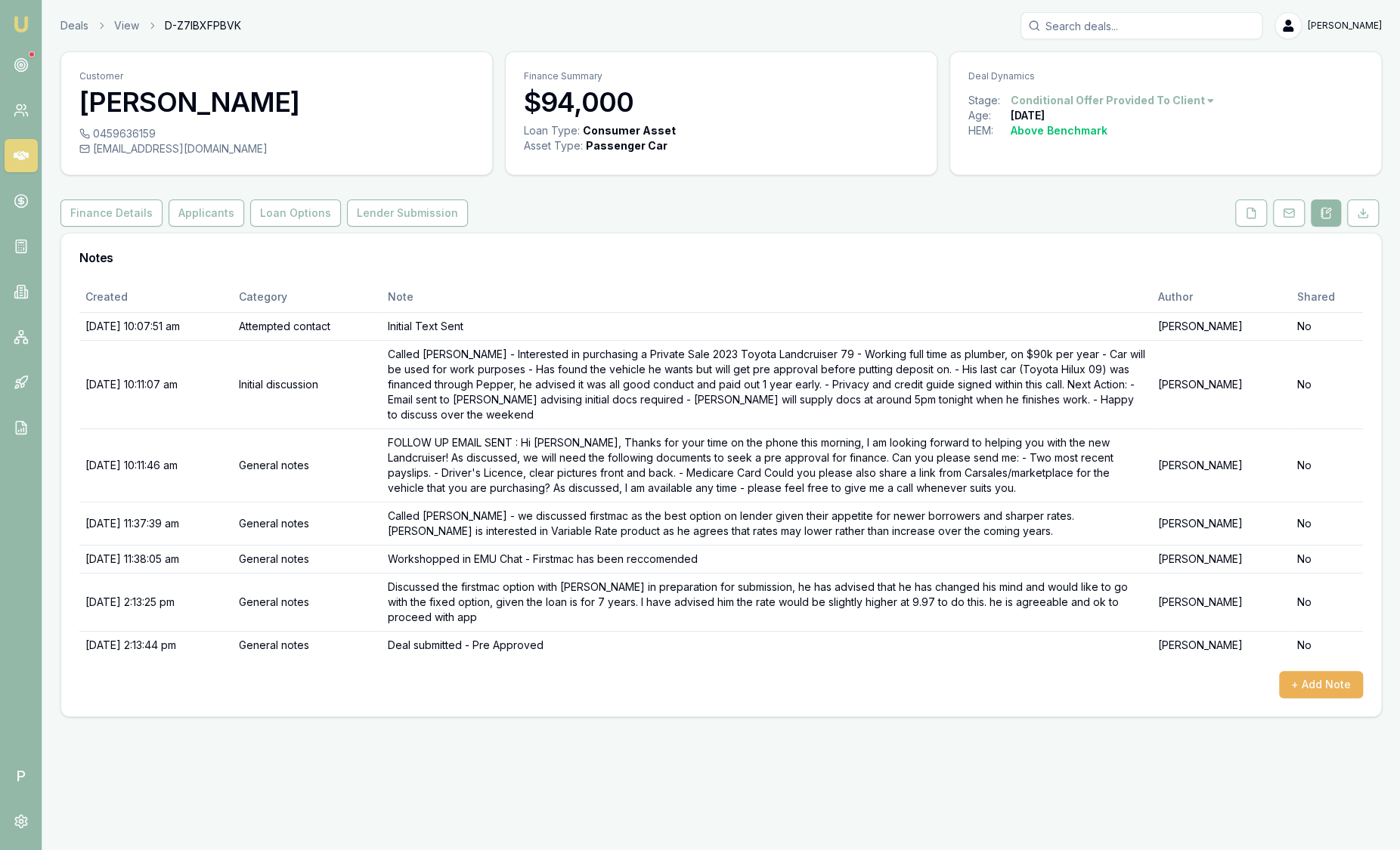
click at [81, 10] on div "Deals View D-Z7IBXFPBVK Sam Crouch Toggle Menu Customer Tyson Reddick 045963615…" at bounding box center [700, 364] width 1400 height 729
click at [82, 23] on link "Deals" at bounding box center [74, 26] width 28 height 15
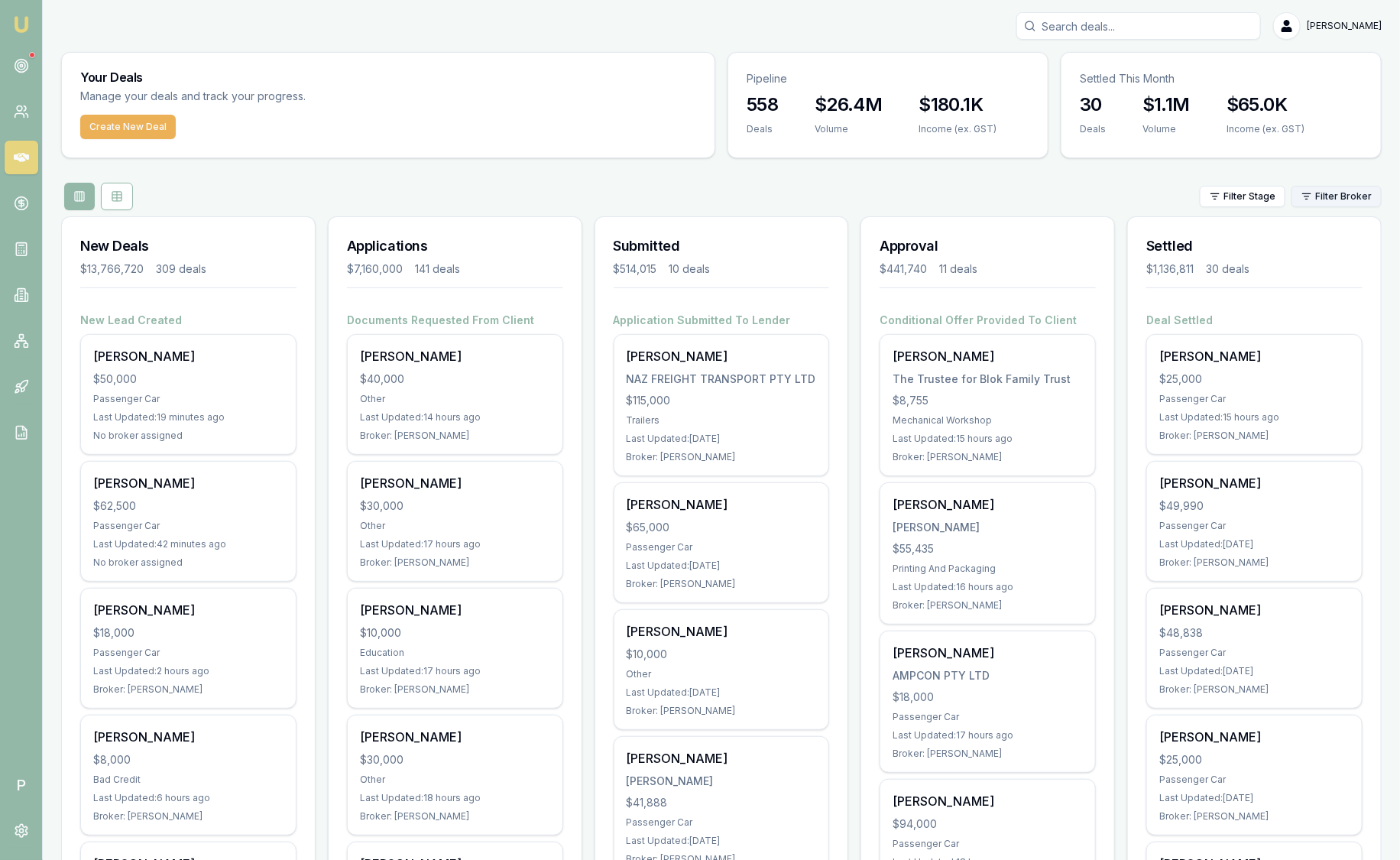
click at [1347, 192] on html "Emu Broker P Sam Crouch Toggle Menu Your Deals Manage your deals and track your…" at bounding box center [700, 430] width 1400 height 860
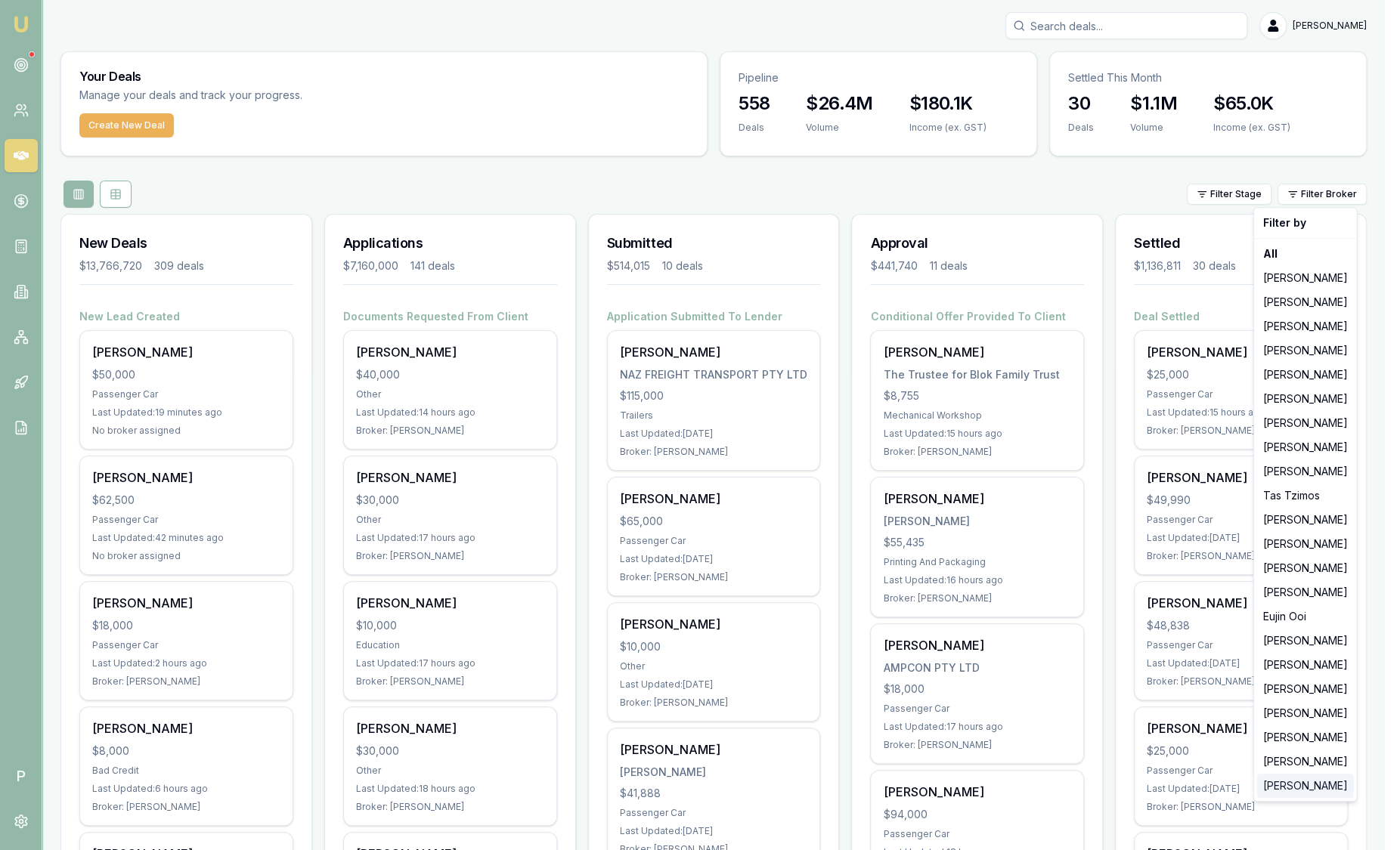
click at [1319, 793] on div "[PERSON_NAME]" at bounding box center [1305, 785] width 97 height 24
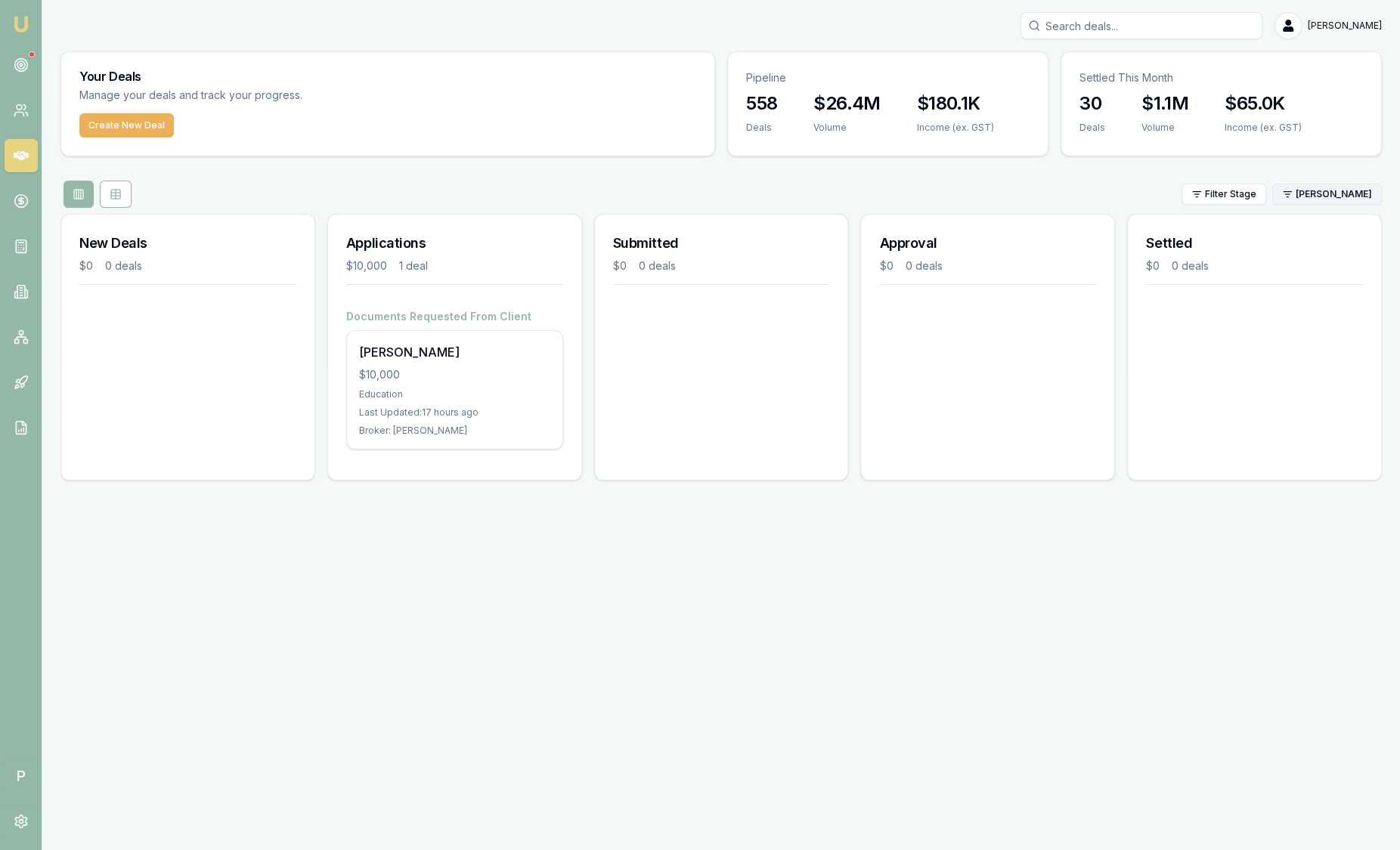
click at [1364, 202] on html "Emu Broker P Sam Crouch Toggle Menu Your Deals Manage your deals and track your…" at bounding box center [700, 425] width 1400 height 850
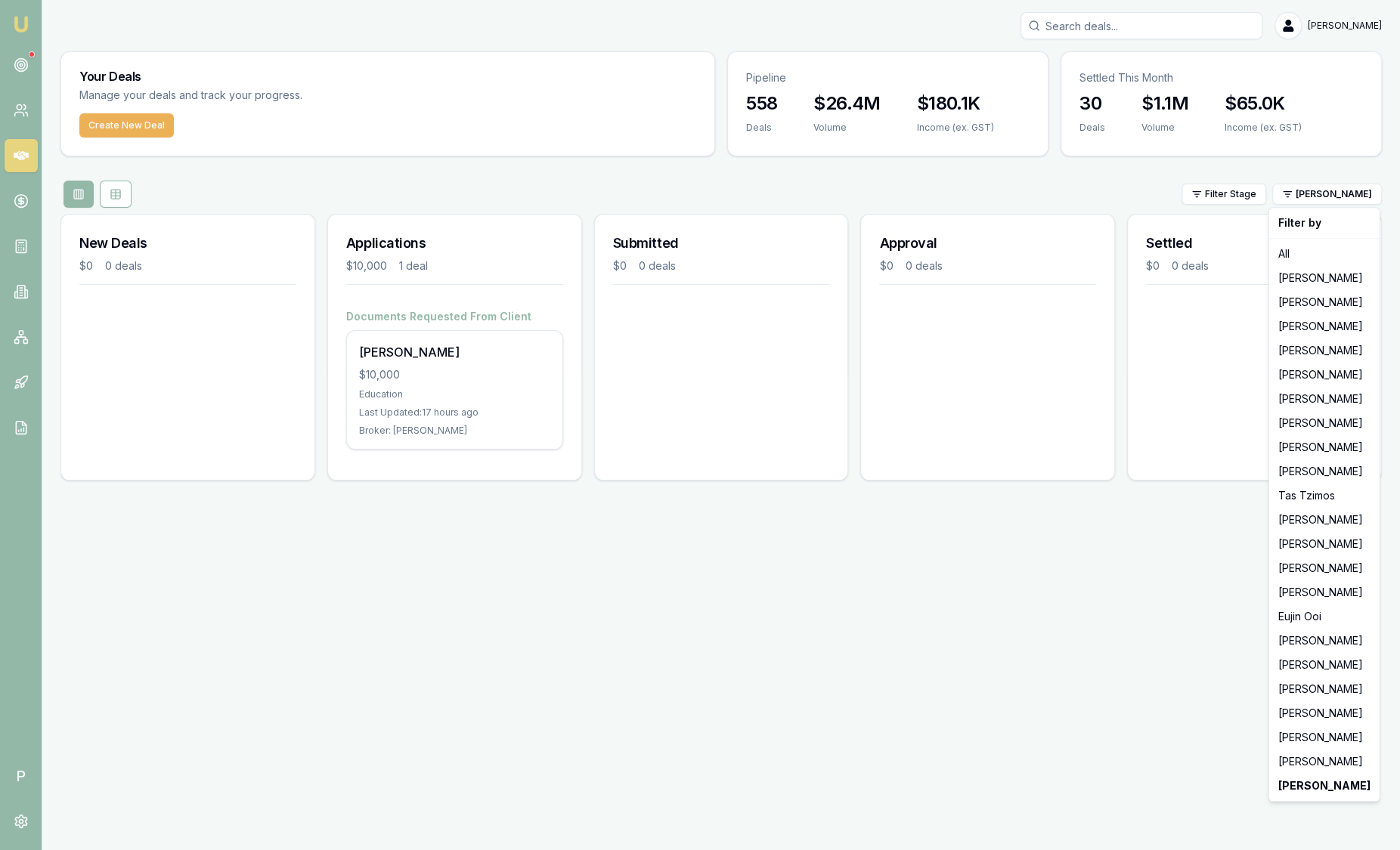
click at [162, 190] on html "Emu Broker P Sam Crouch Toggle Menu Your Deals Manage your deals and track your…" at bounding box center [700, 425] width 1400 height 850
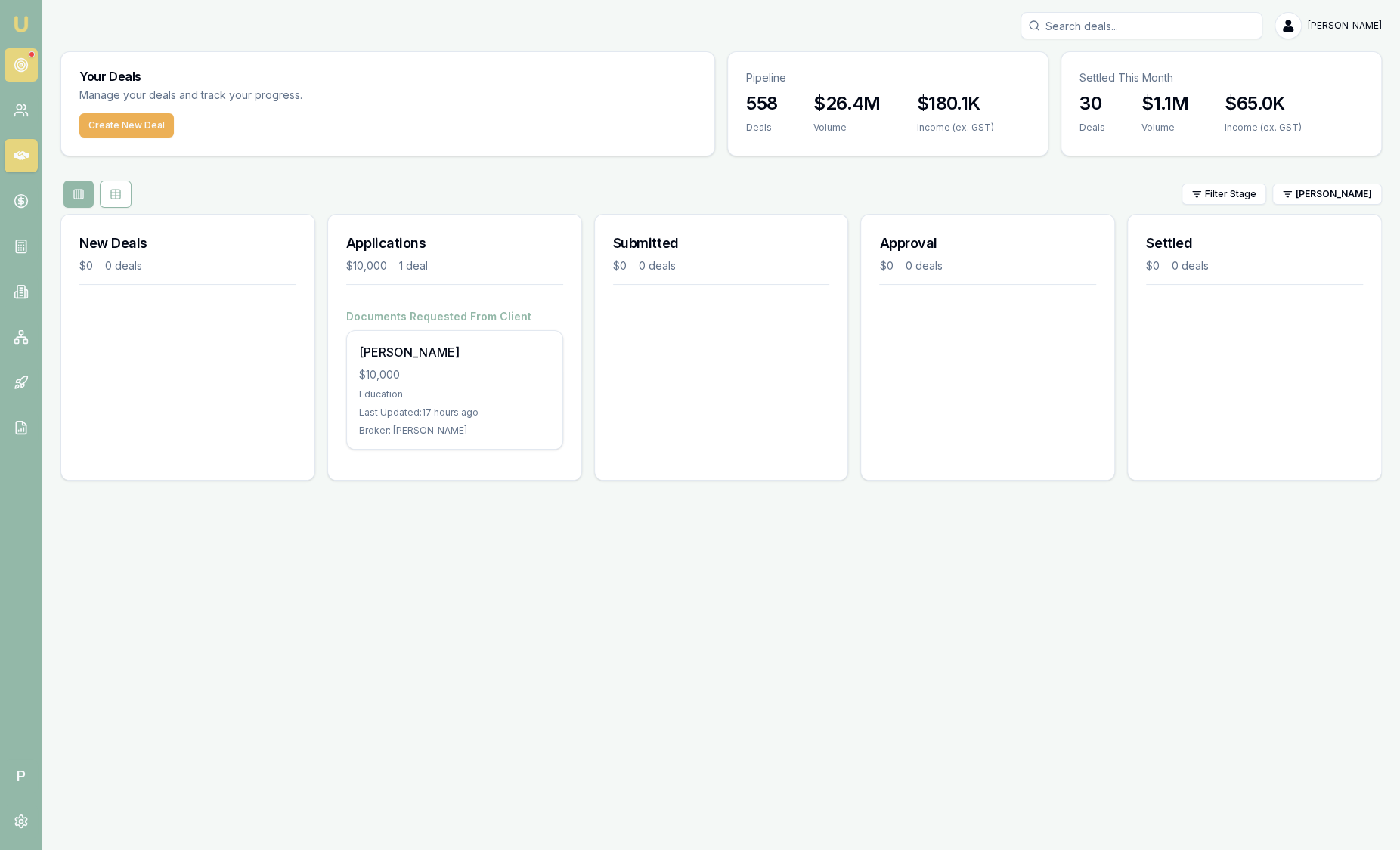
click at [28, 65] on link at bounding box center [21, 65] width 34 height 34
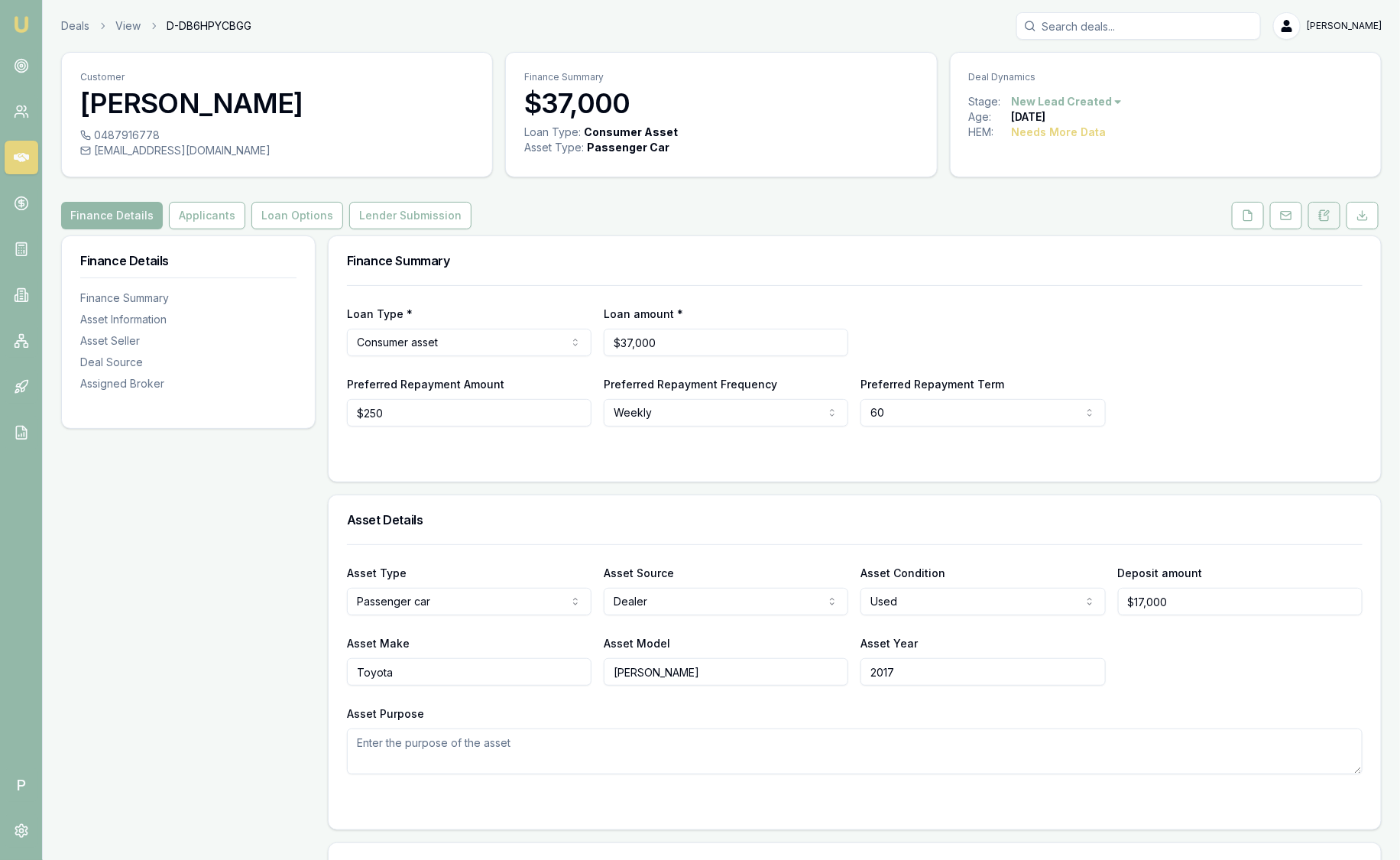
click at [1328, 214] on icon at bounding box center [1326, 213] width 4 height 4
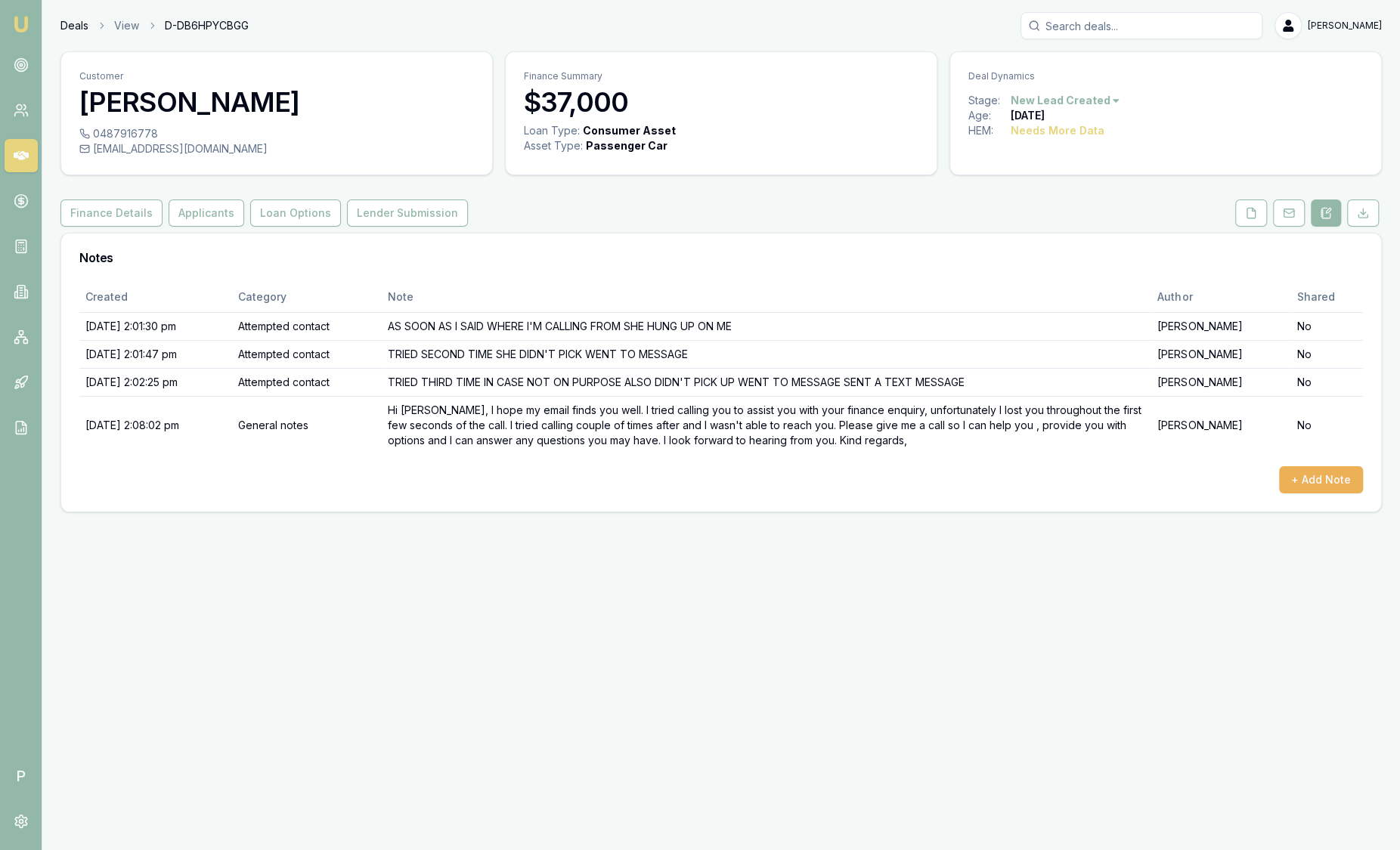
click at [60, 27] on link "Deals" at bounding box center [74, 26] width 28 height 15
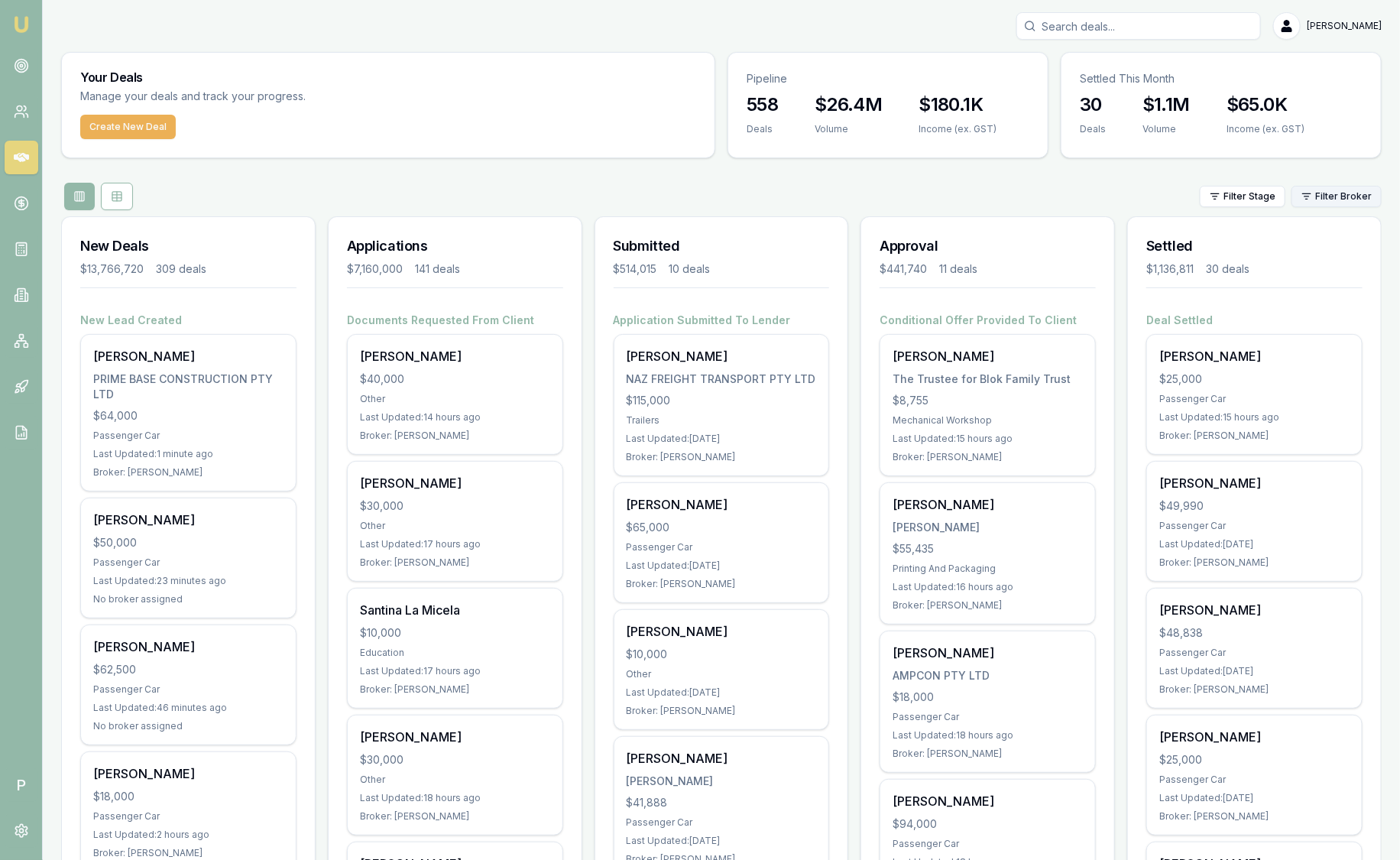
click at [1336, 189] on html "Emu Broker P Sam Crouch Toggle Menu Your Deals Manage your deals and track your…" at bounding box center [700, 430] width 1400 height 860
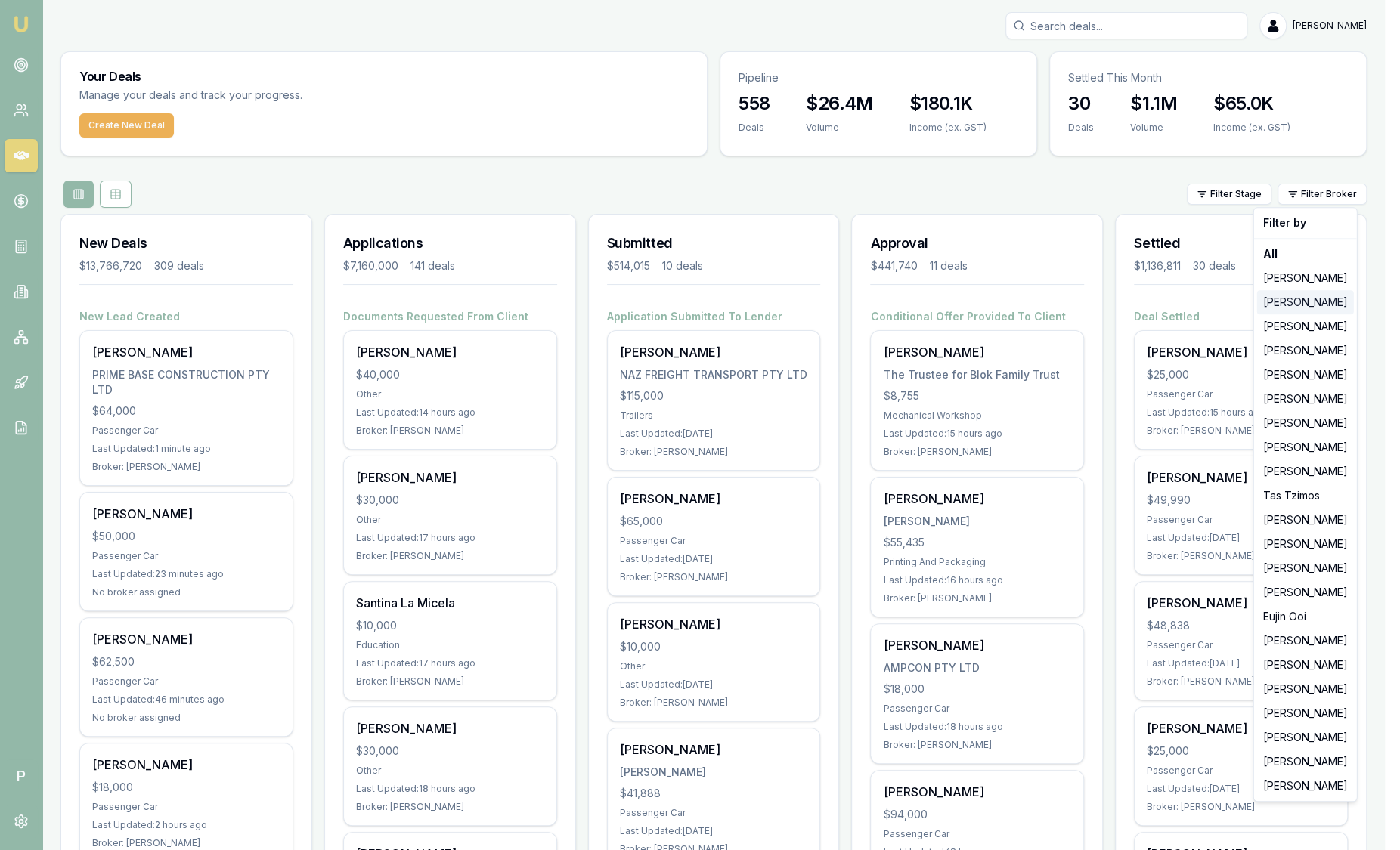
click at [1308, 303] on div "[PERSON_NAME]" at bounding box center [1305, 302] width 97 height 24
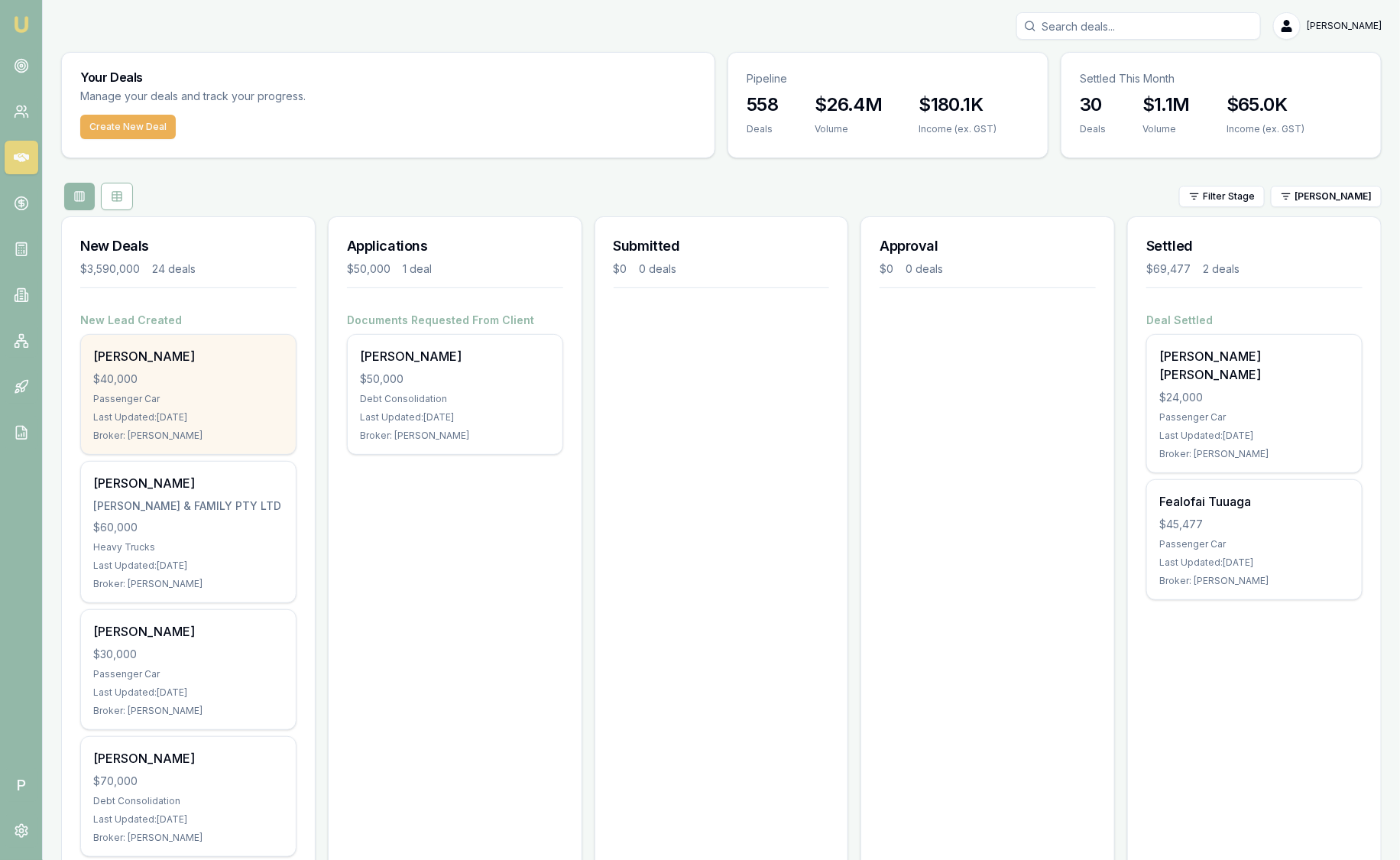
click at [184, 372] on div "$40,000" at bounding box center [188, 379] width 190 height 15
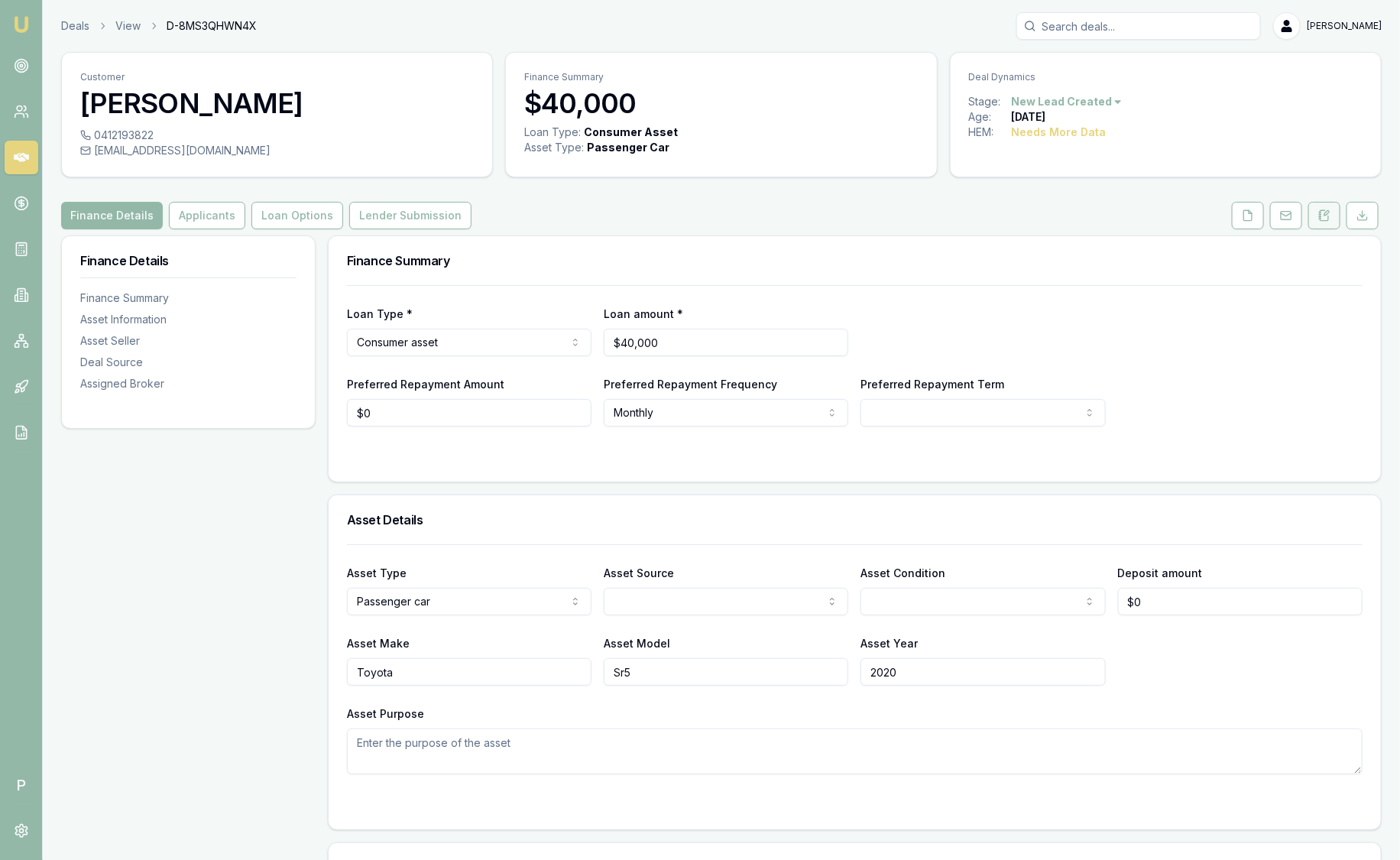
click at [1322, 220] on icon at bounding box center [1325, 216] width 8 height 10
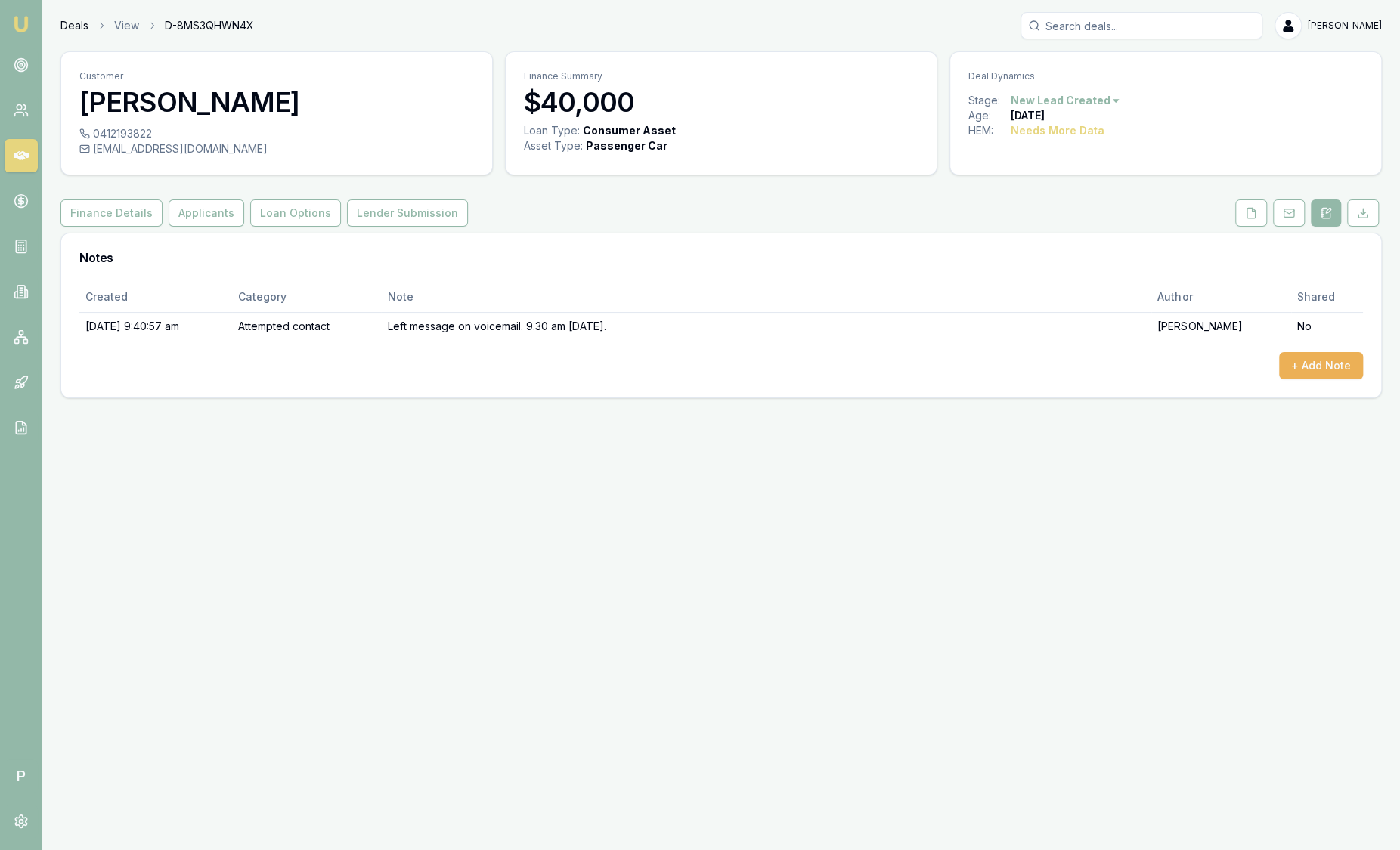
click at [72, 23] on link "Deals" at bounding box center [74, 26] width 28 height 15
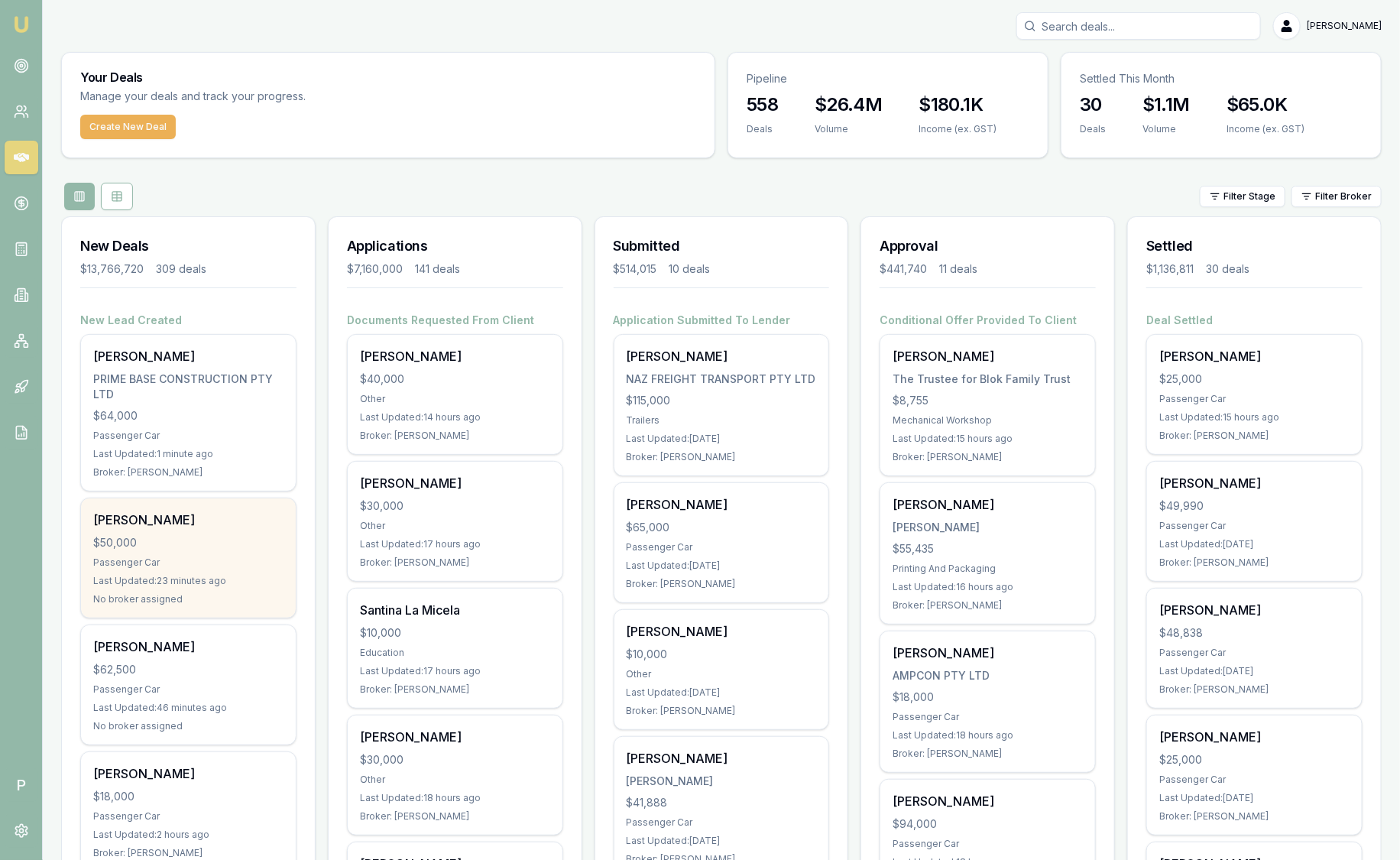
click at [232, 521] on div "[PERSON_NAME]" at bounding box center [188, 520] width 190 height 19
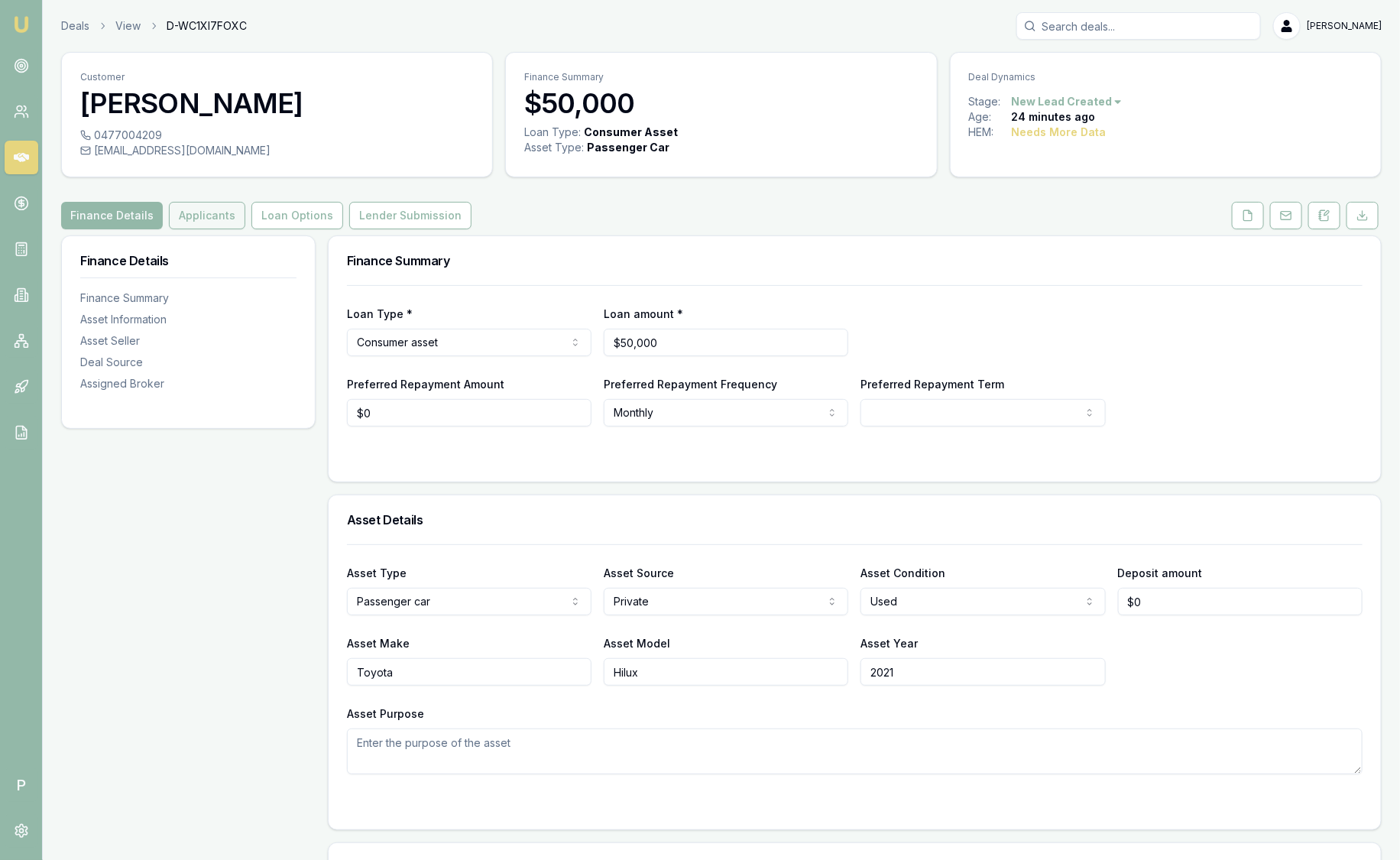
click at [211, 222] on button "Applicants" at bounding box center [207, 216] width 76 height 27
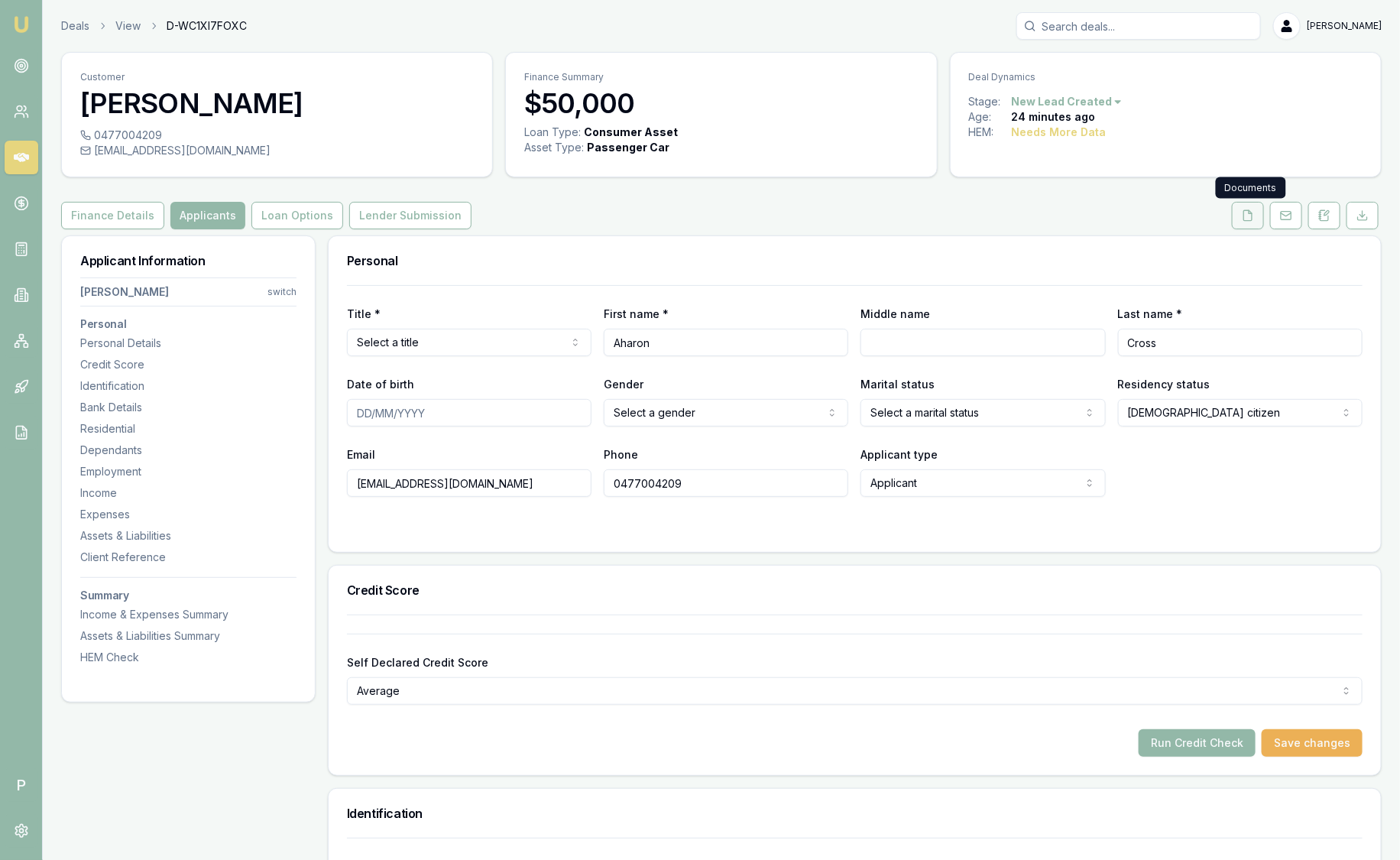
click at [1252, 216] on icon at bounding box center [1248, 216] width 12 height 12
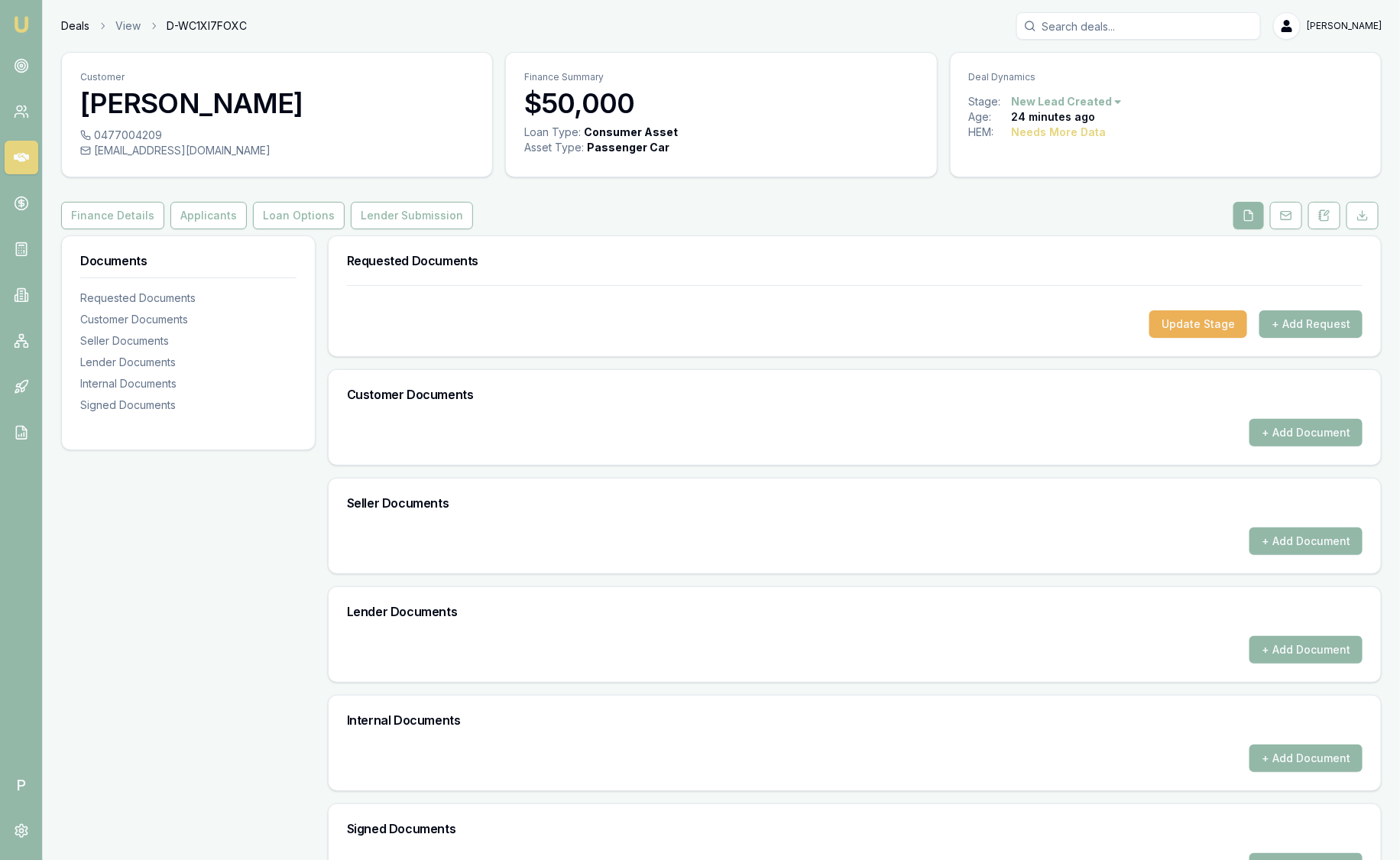
click at [83, 31] on link "Deals" at bounding box center [75, 26] width 28 height 15
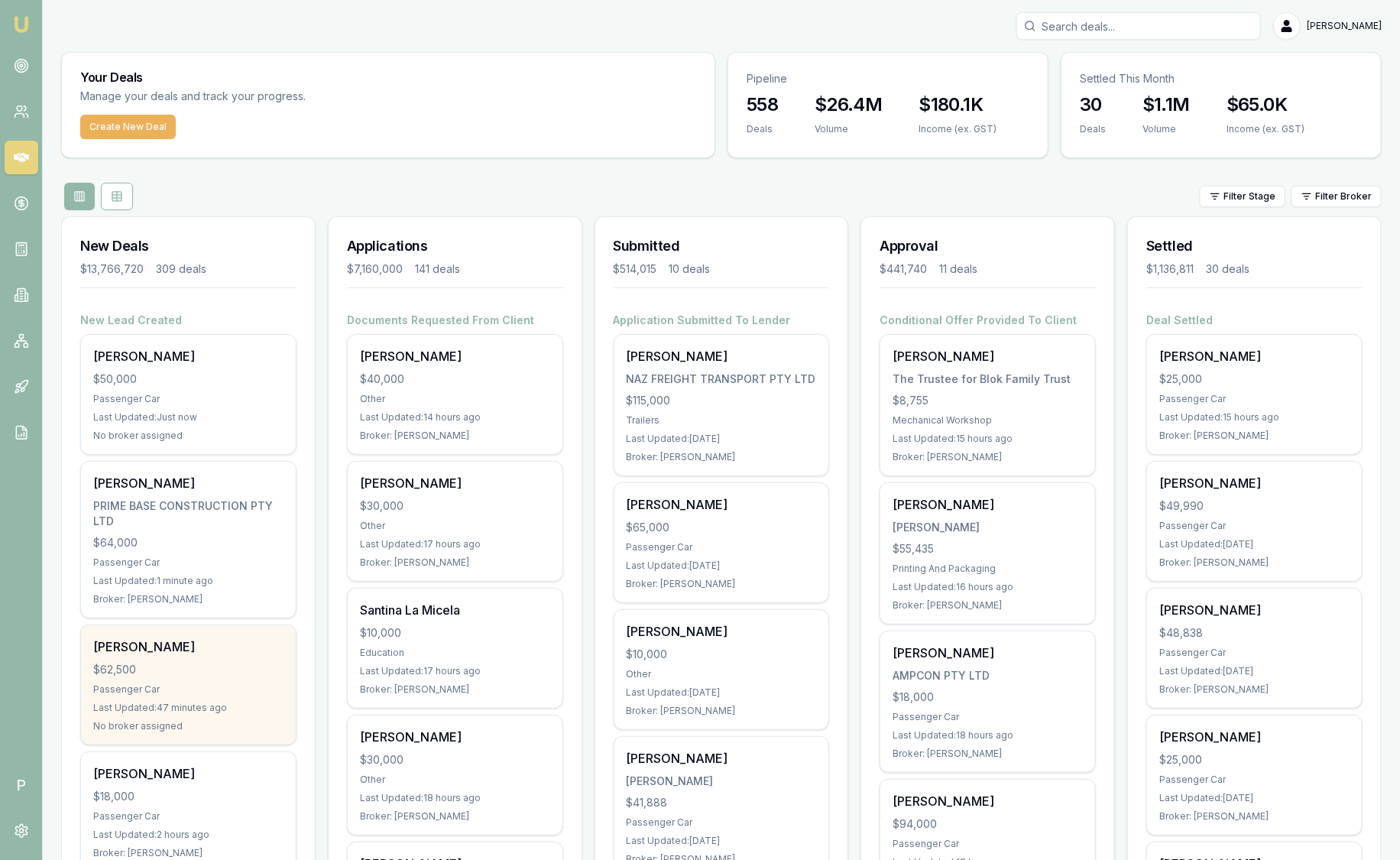
click at [234, 651] on div "[PERSON_NAME]" at bounding box center [188, 647] width 190 height 19
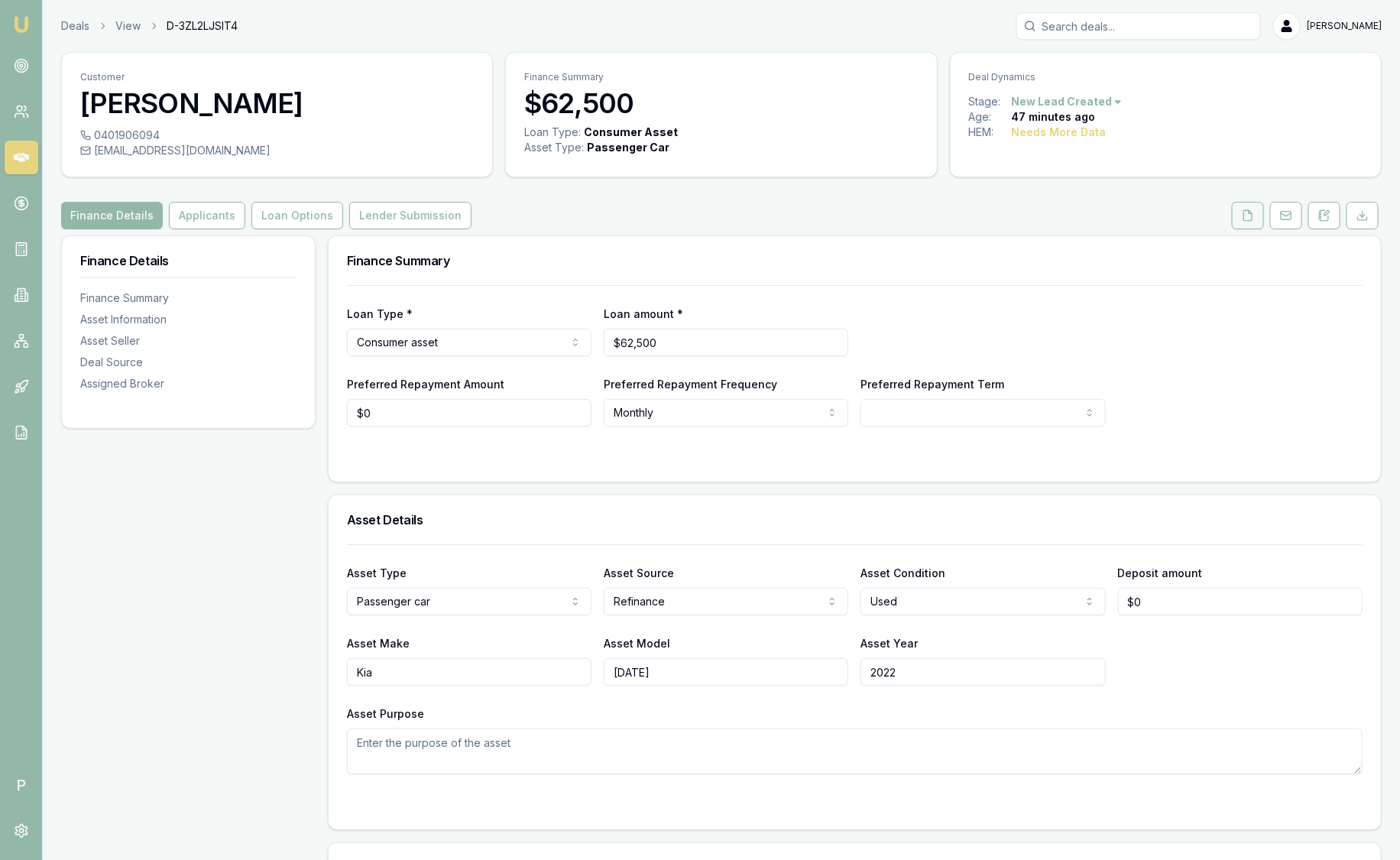
click at [1254, 214] on icon at bounding box center [1248, 216] width 12 height 12
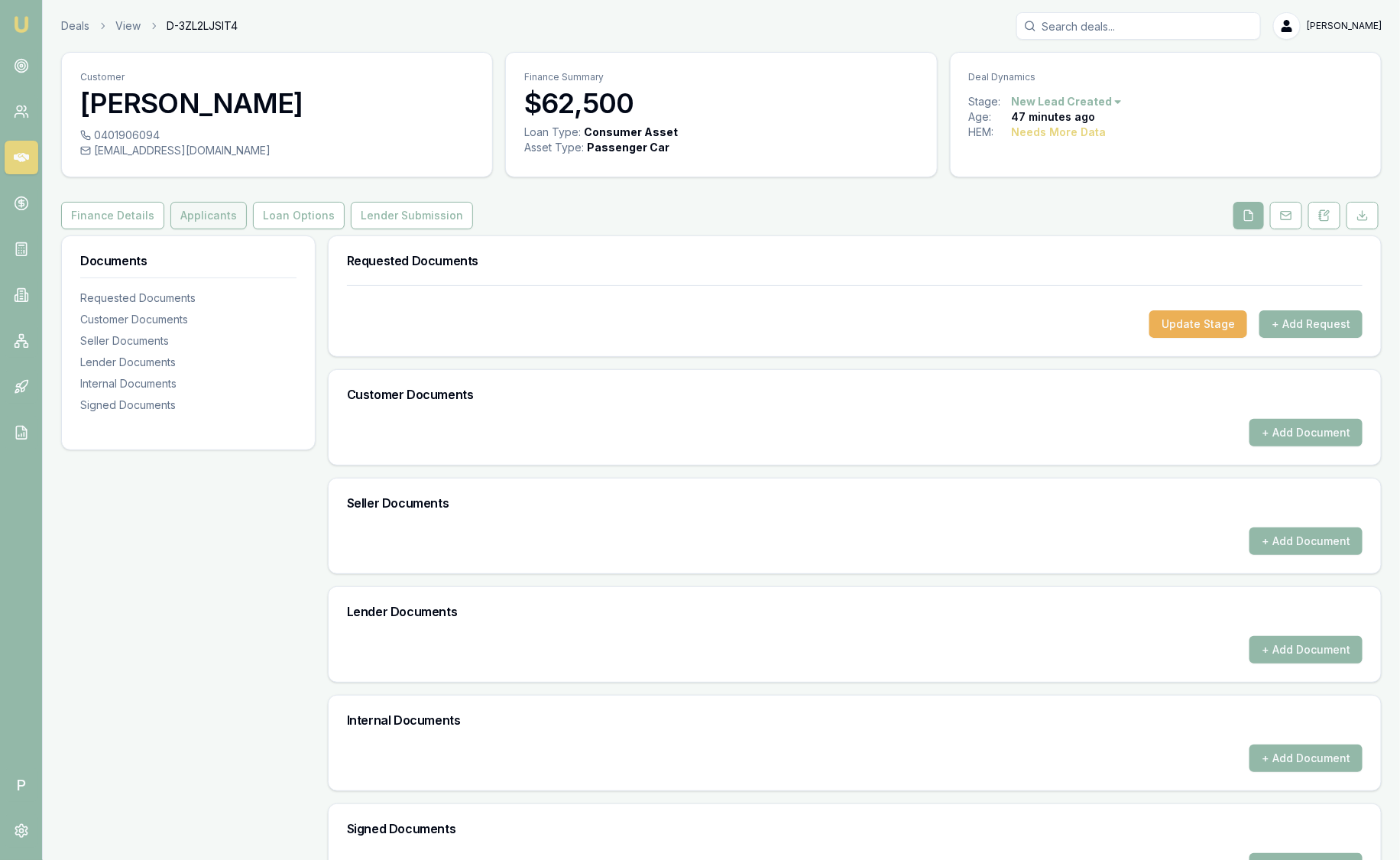
click at [216, 212] on button "Applicants" at bounding box center [209, 216] width 76 height 27
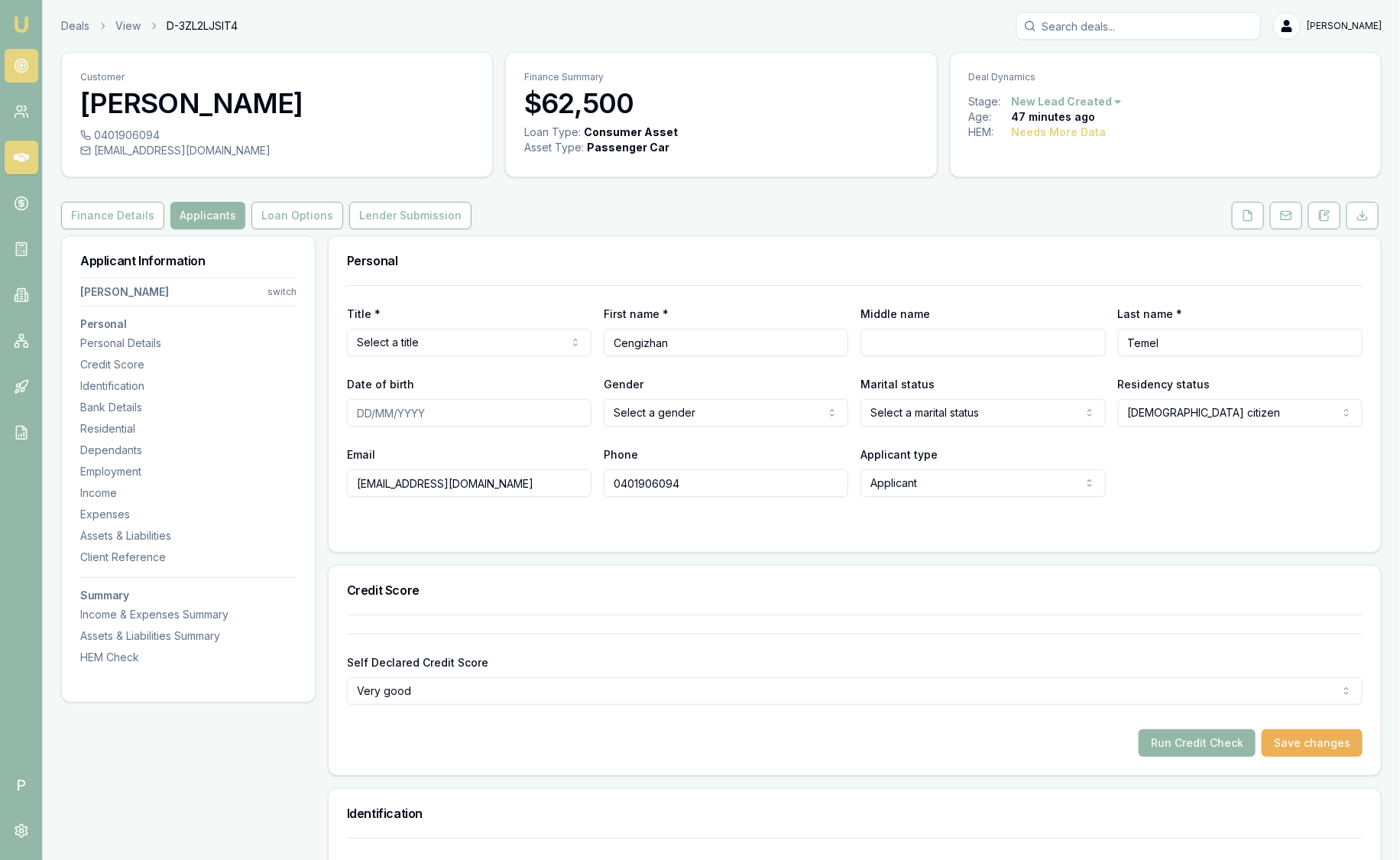
click at [30, 73] on link at bounding box center [21, 66] width 34 height 34
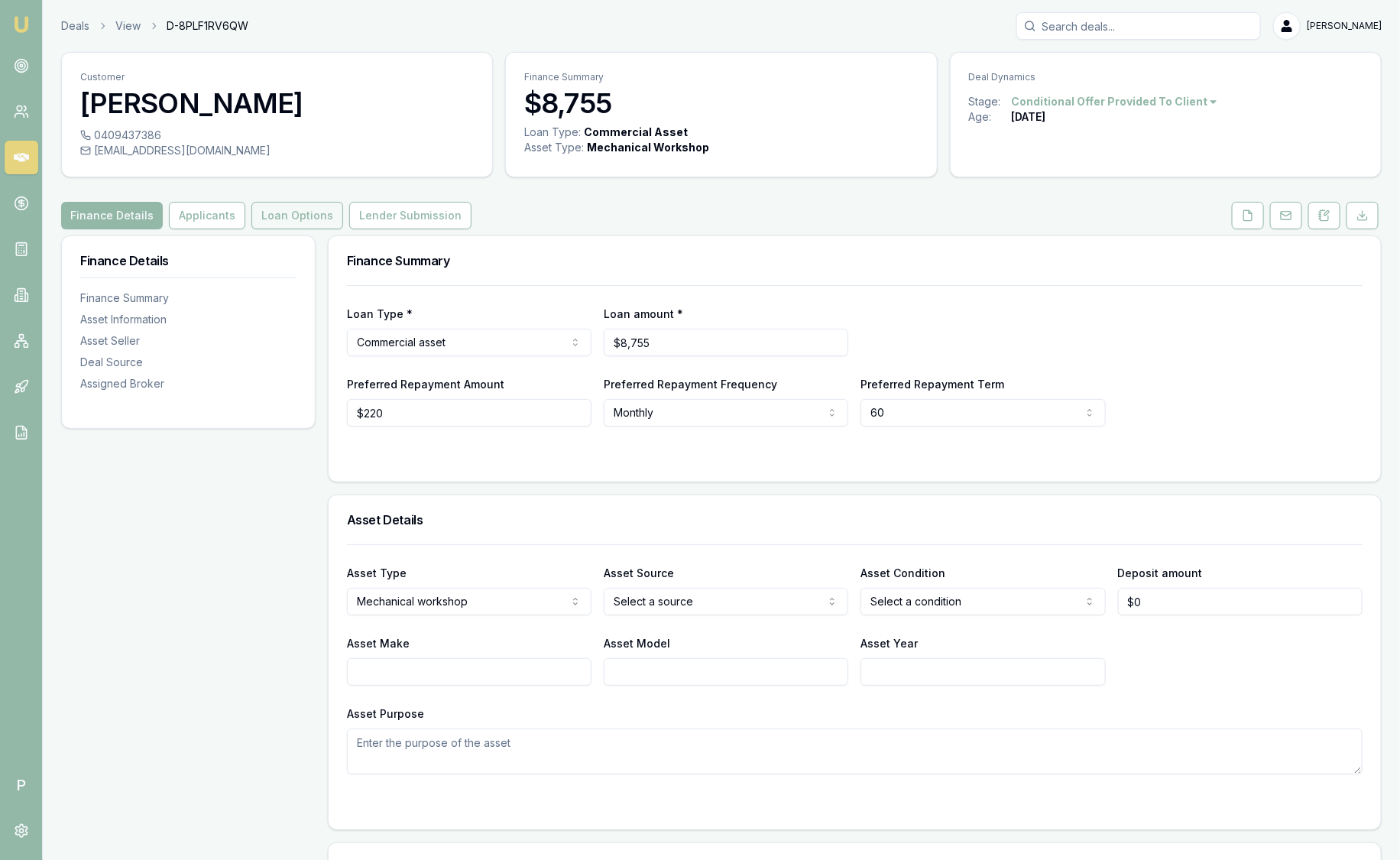
click at [293, 215] on button "Loan Options" at bounding box center [297, 216] width 92 height 27
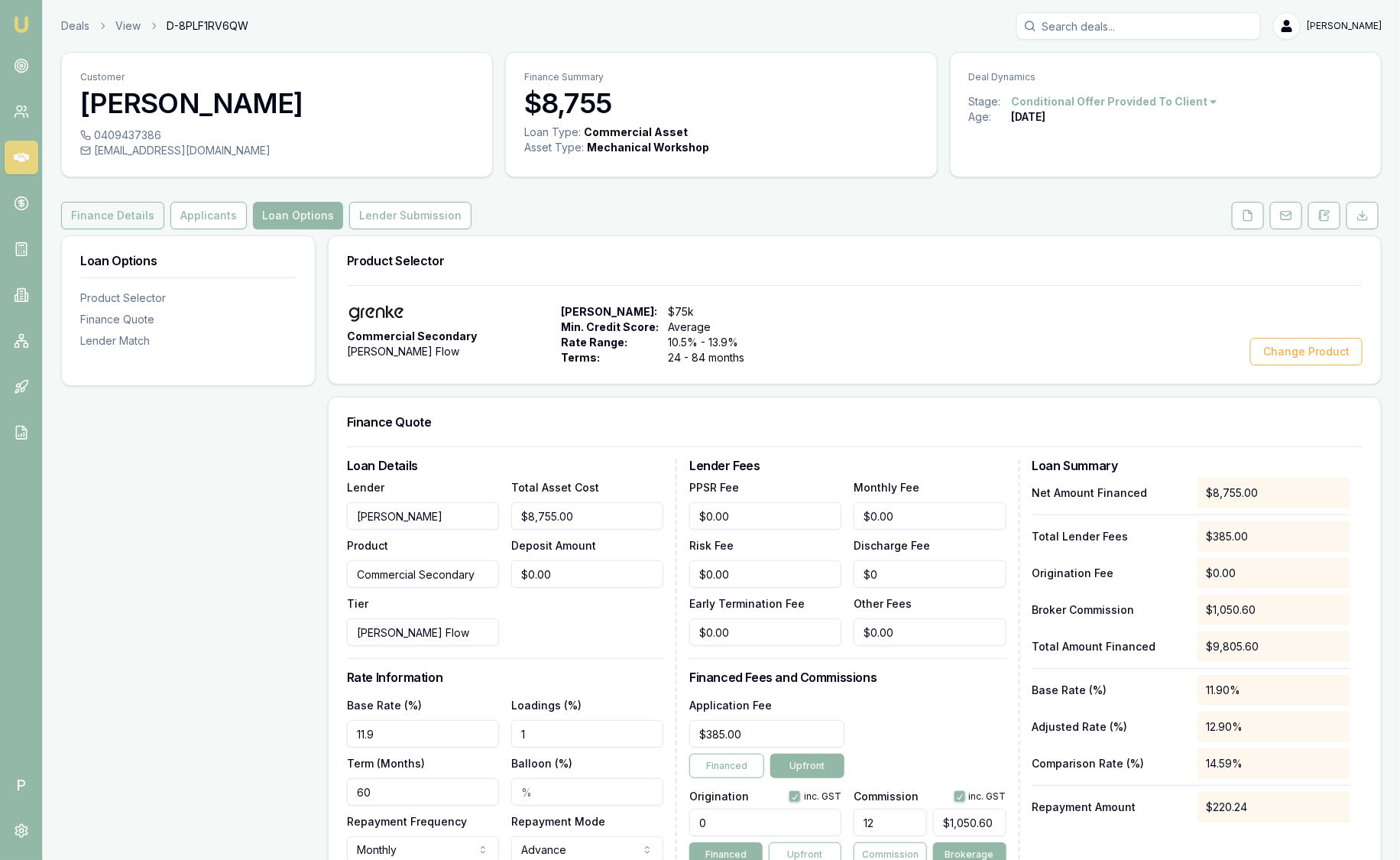
click at [122, 218] on button "Finance Details" at bounding box center [113, 216] width 104 height 27
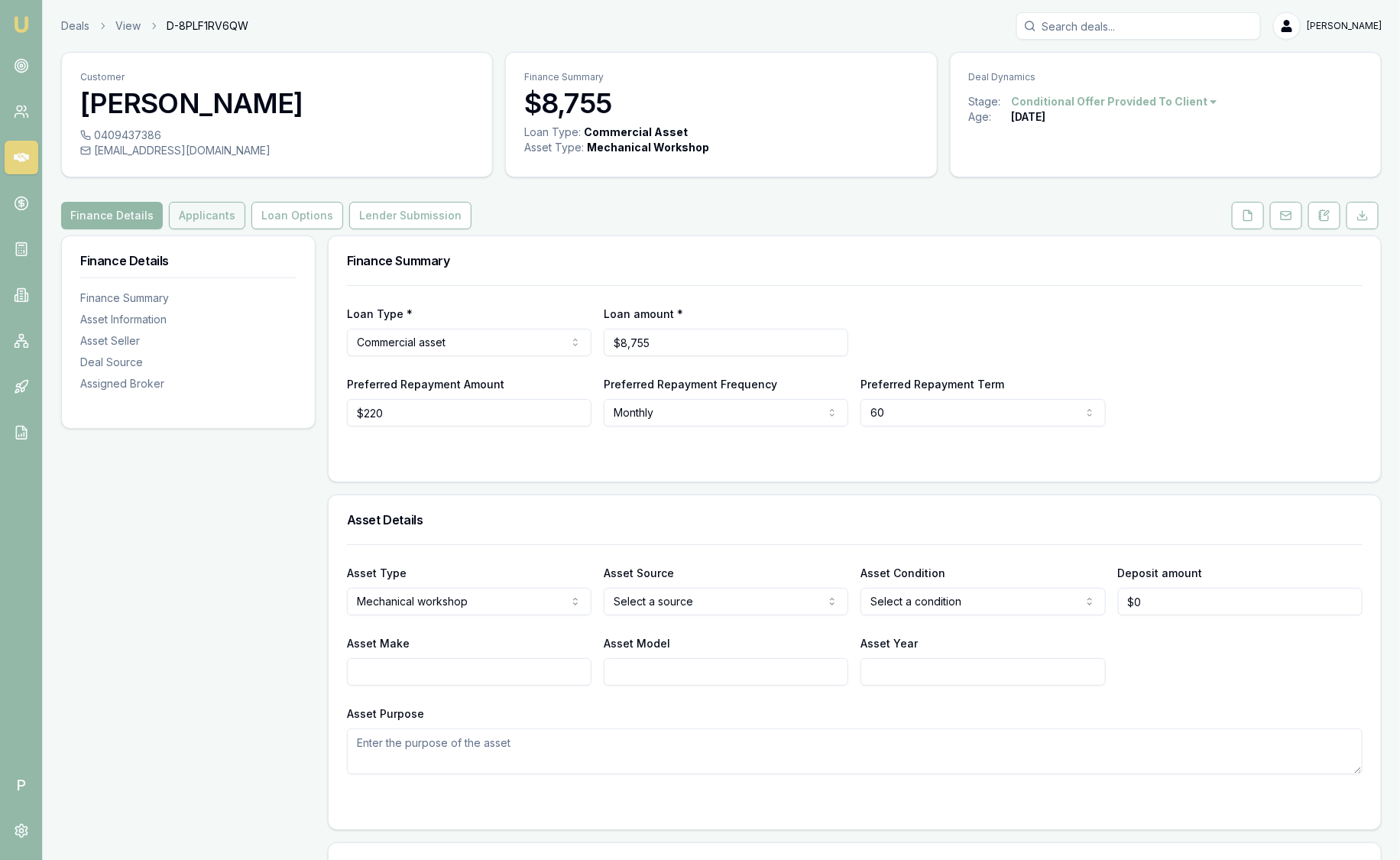
click at [211, 217] on button "Applicants" at bounding box center [207, 216] width 76 height 27
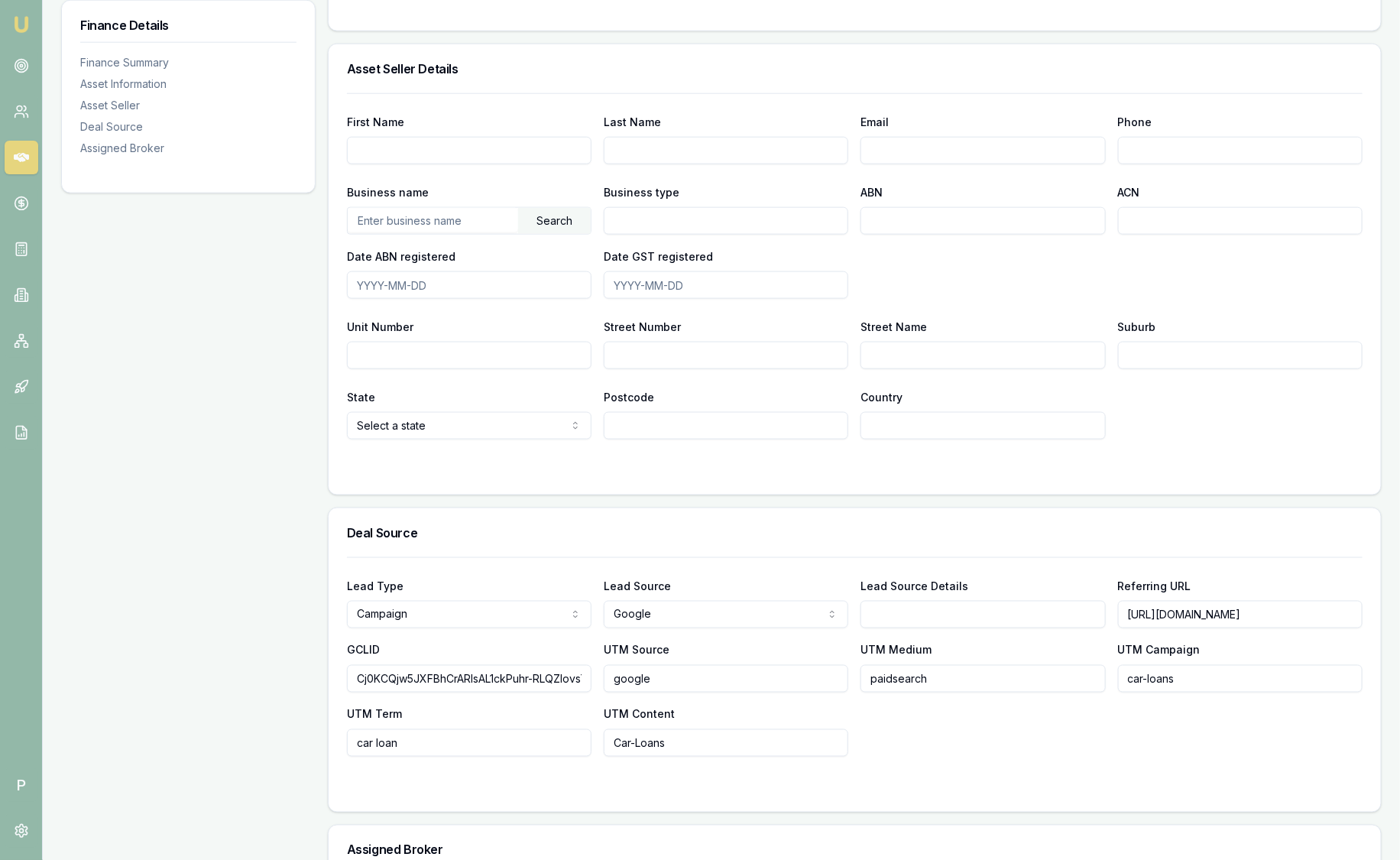
scroll to position [966, 0]
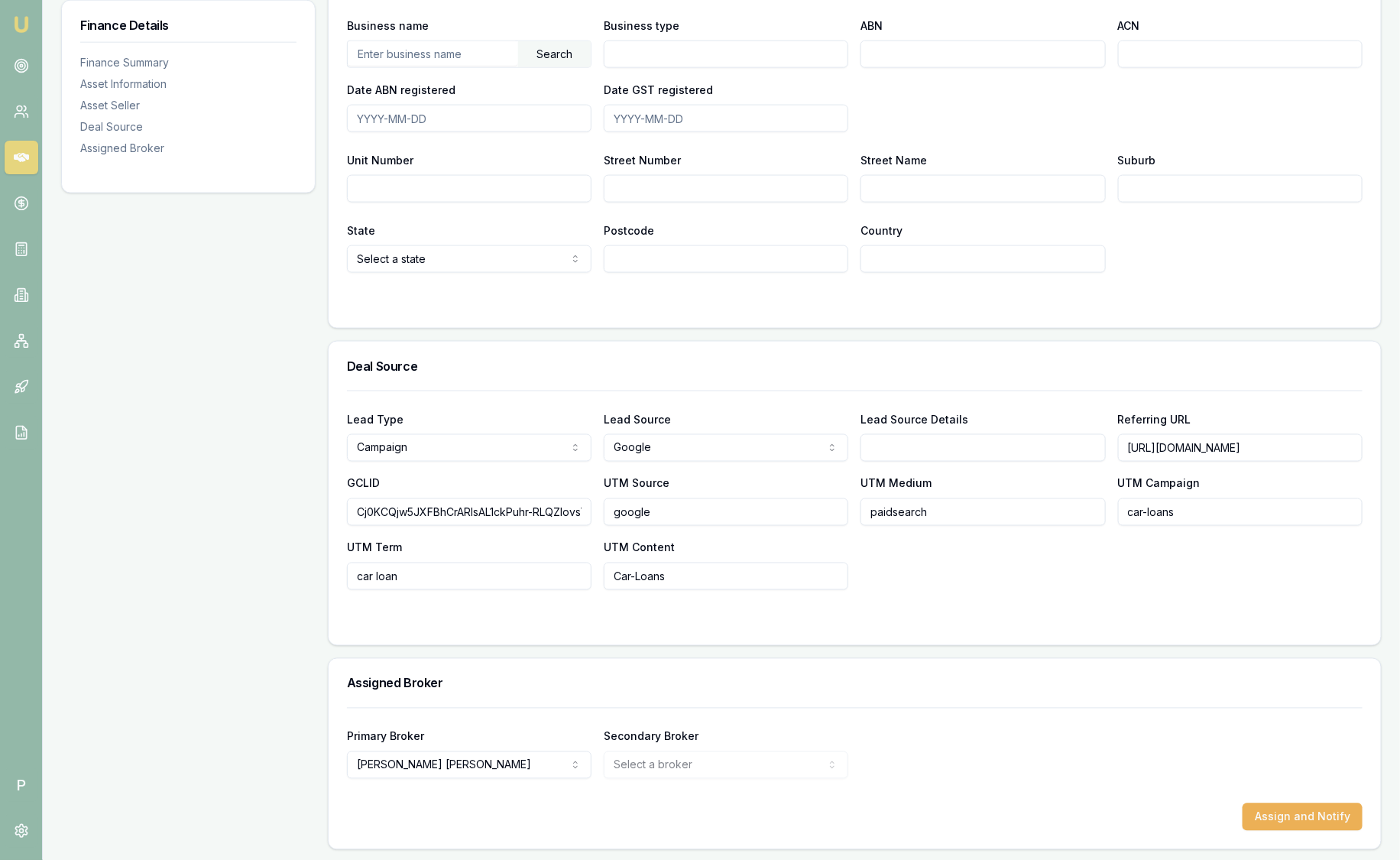
click at [23, 27] on img at bounding box center [21, 25] width 19 height 19
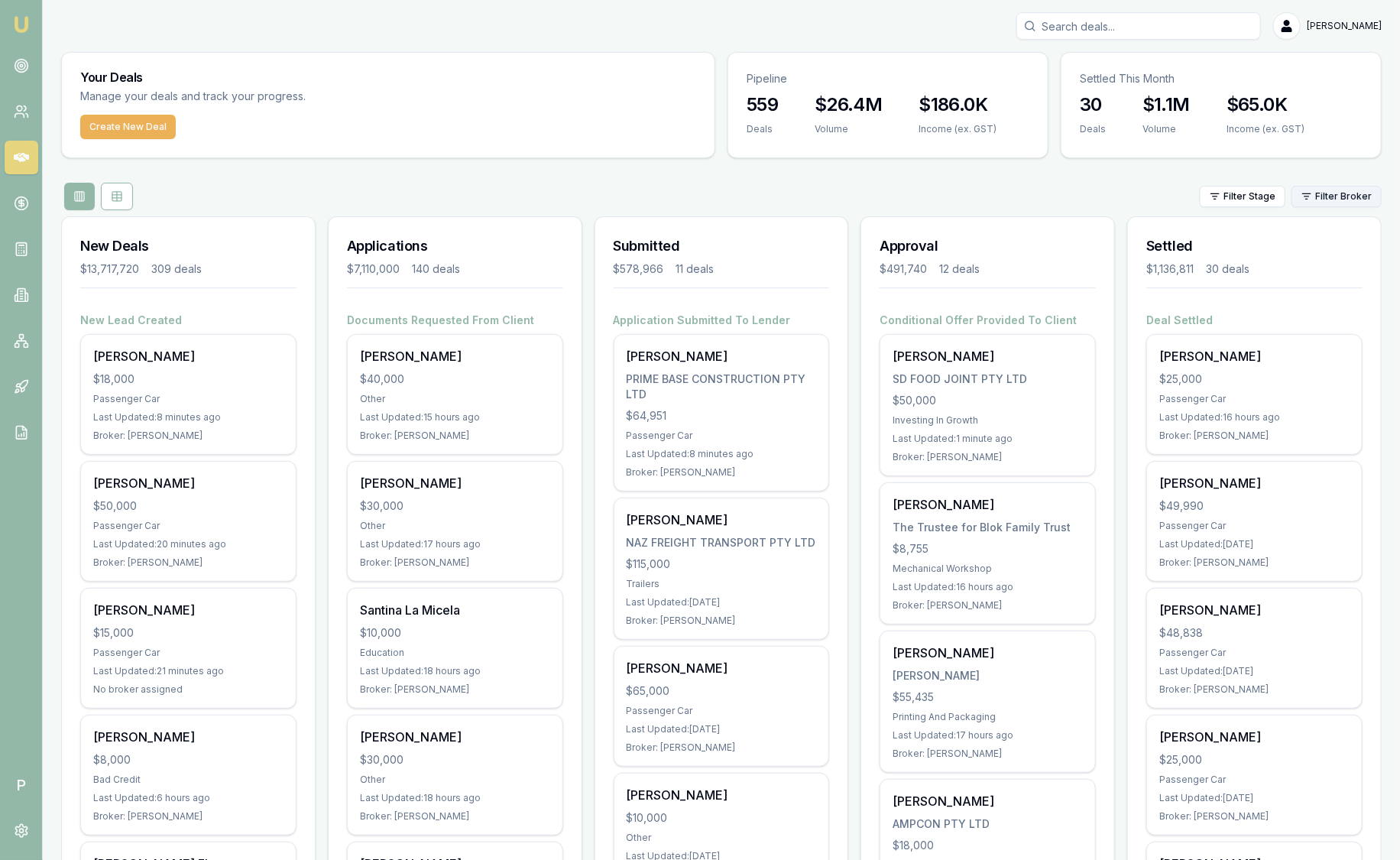
click at [1355, 204] on html "Emu Broker P [PERSON_NAME] Toggle Menu Your Deals Manage your deals and track y…" at bounding box center [700, 430] width 1400 height 860
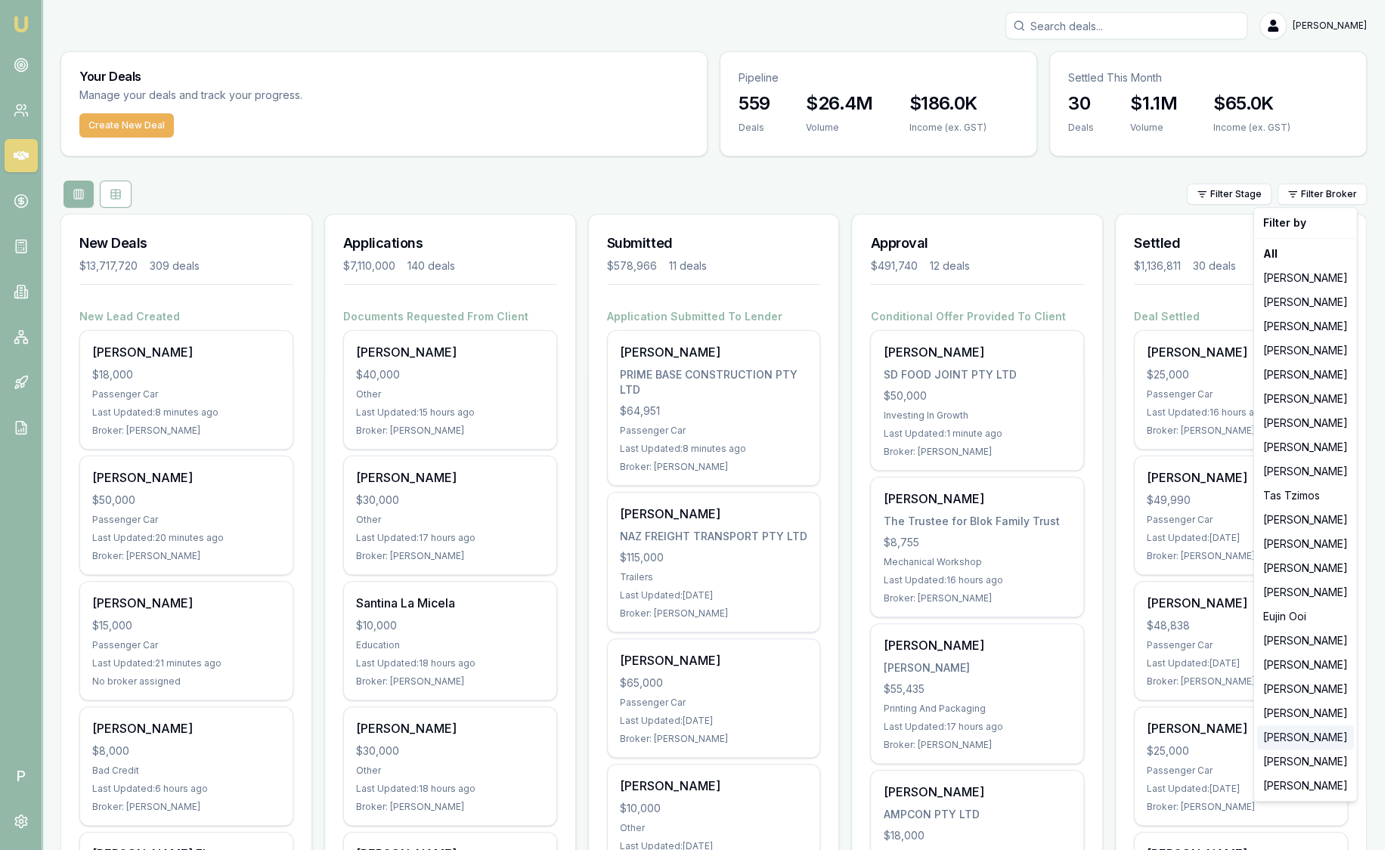
click at [1294, 742] on div "[PERSON_NAME]" at bounding box center [1305, 738] width 97 height 24
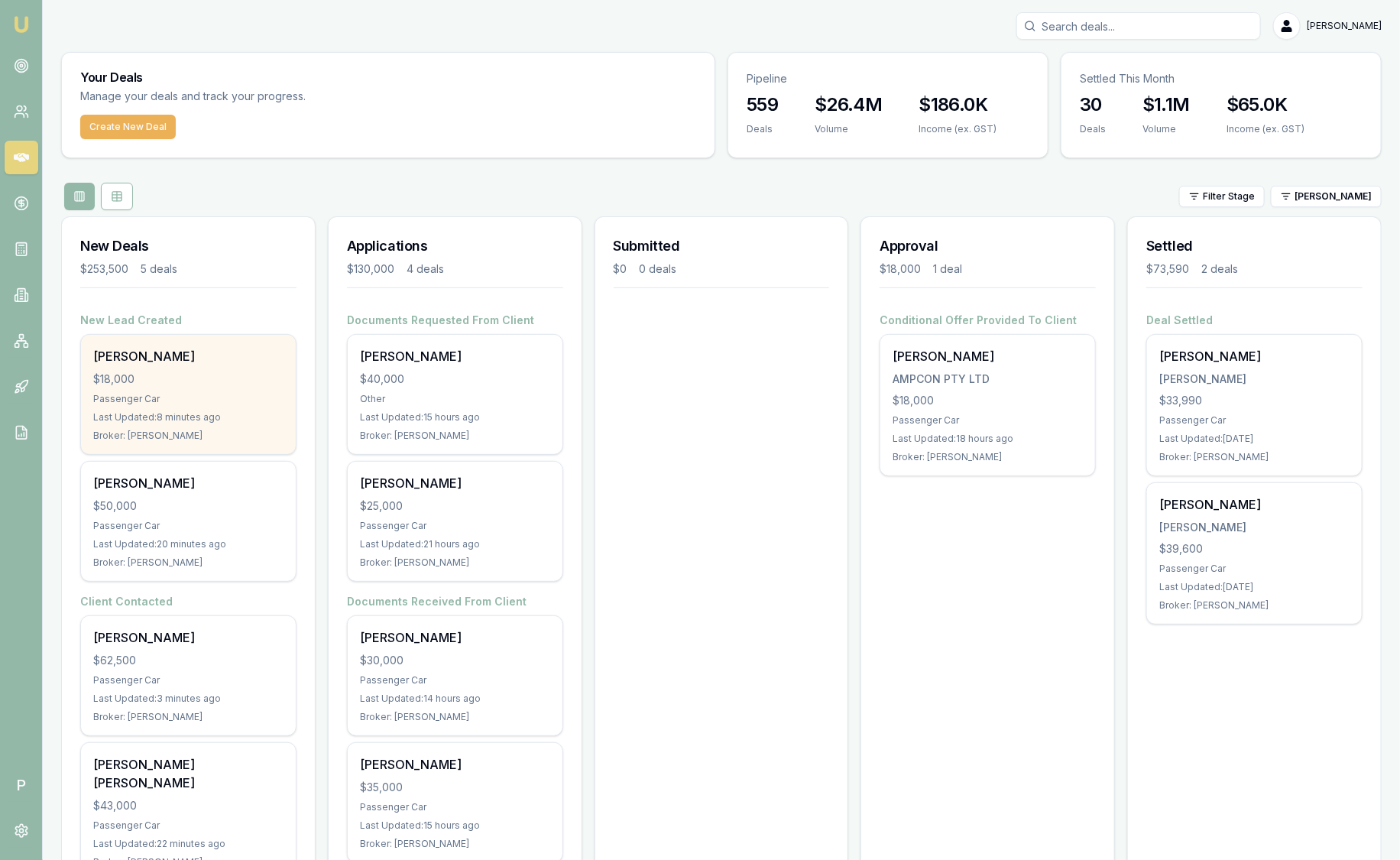
click at [212, 395] on div "Passenger Car" at bounding box center [188, 399] width 190 height 12
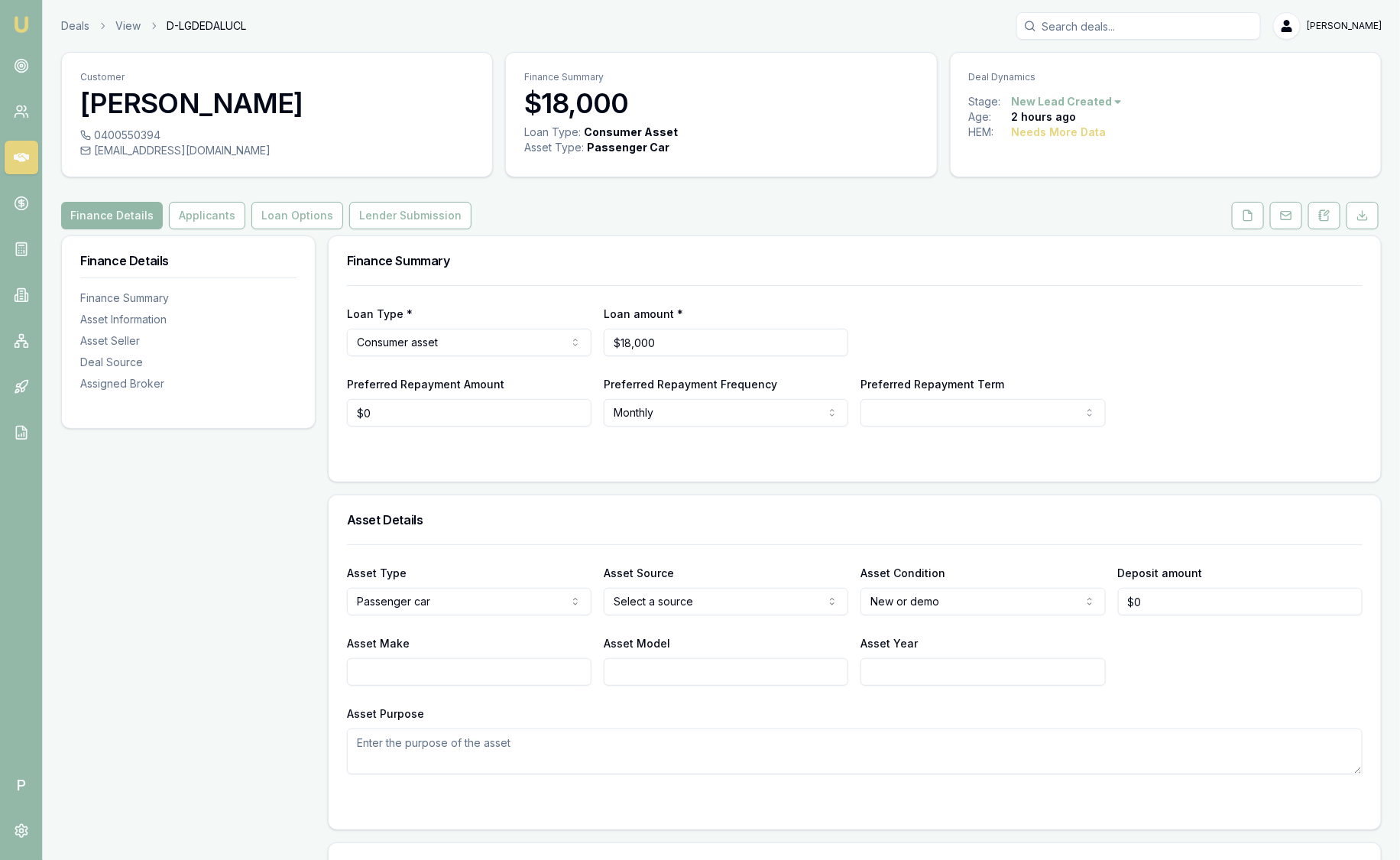
click at [81, 34] on div "Deals View D-LGDEDALUCL [PERSON_NAME]" at bounding box center [721, 25] width 1321 height 27
click at [81, 29] on link "Deals" at bounding box center [75, 26] width 28 height 15
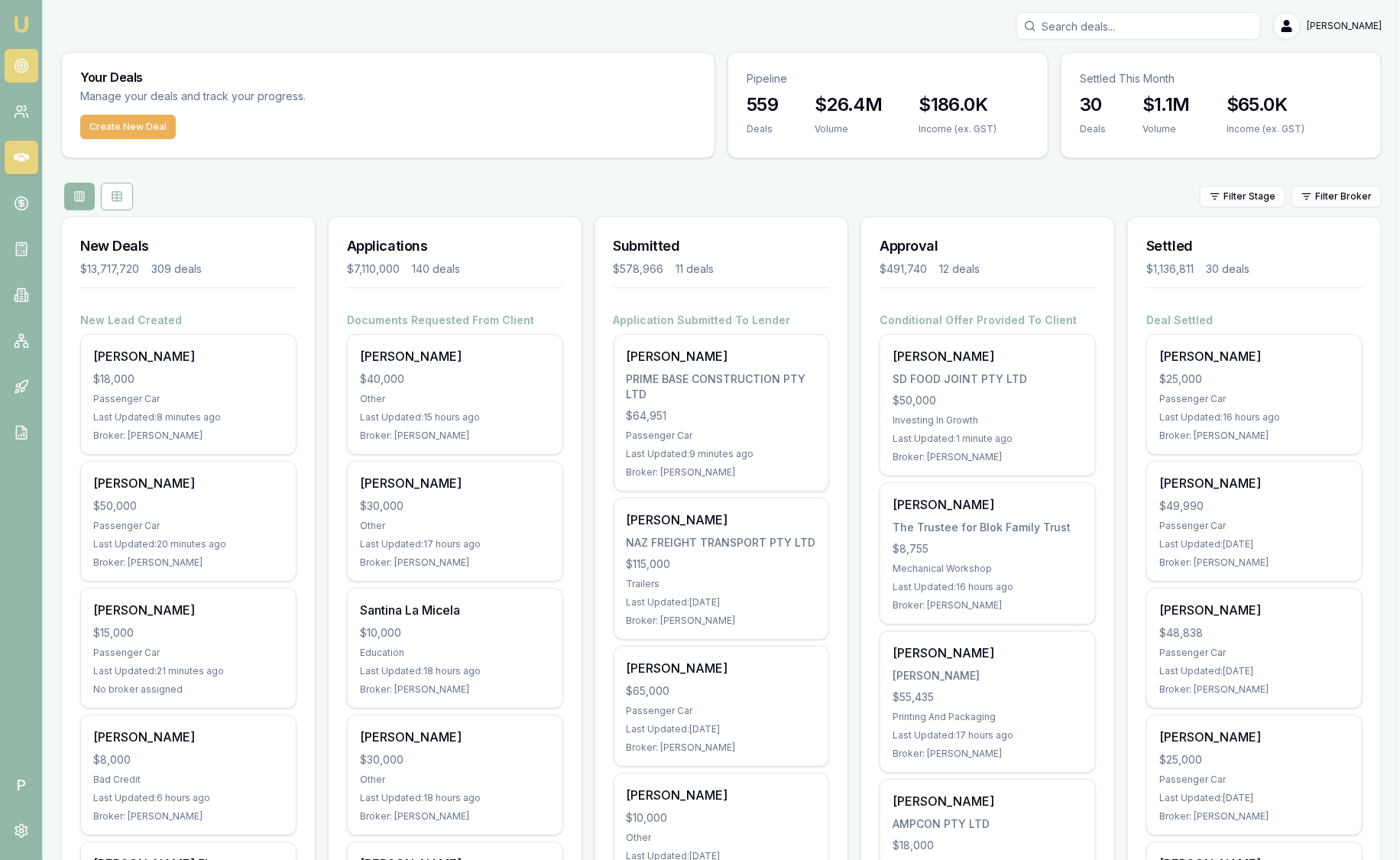
click at [28, 54] on link at bounding box center [21, 66] width 34 height 34
